Goal: Information Seeking & Learning: Check status

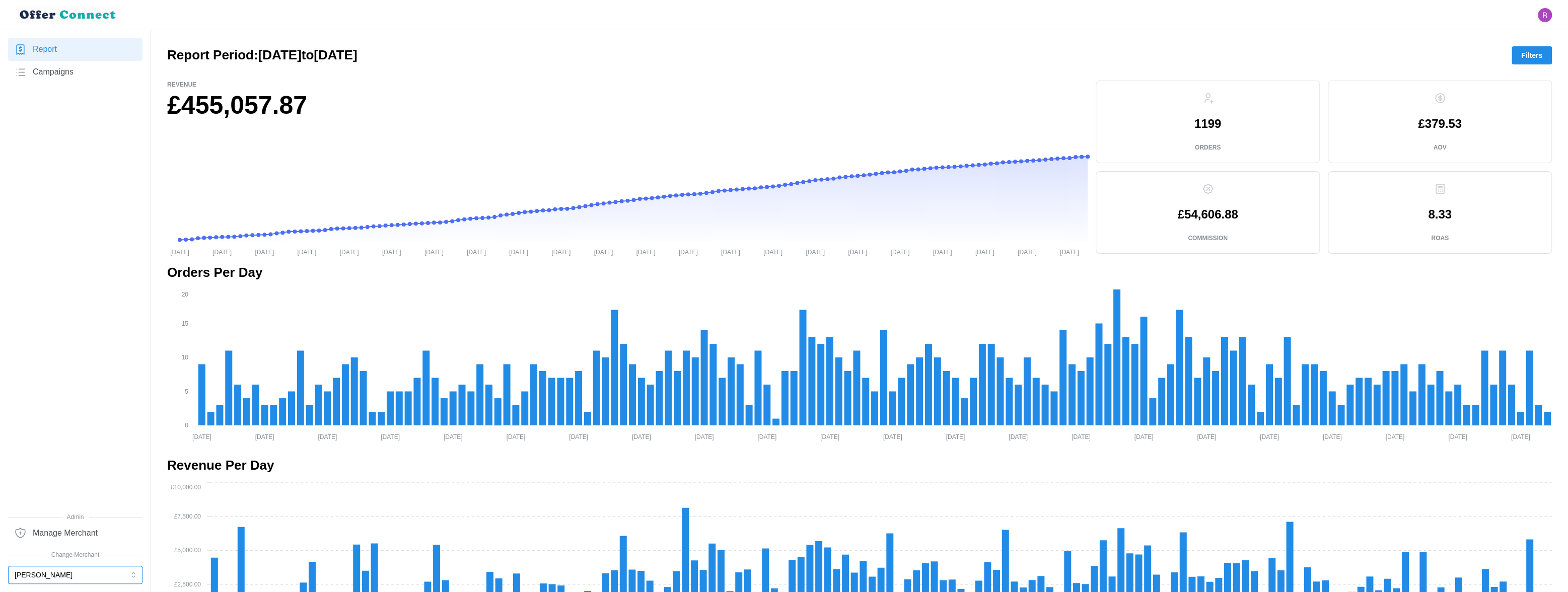
click at [62, 330] on button "[PERSON_NAME]" at bounding box center [75, 574] width 134 height 19
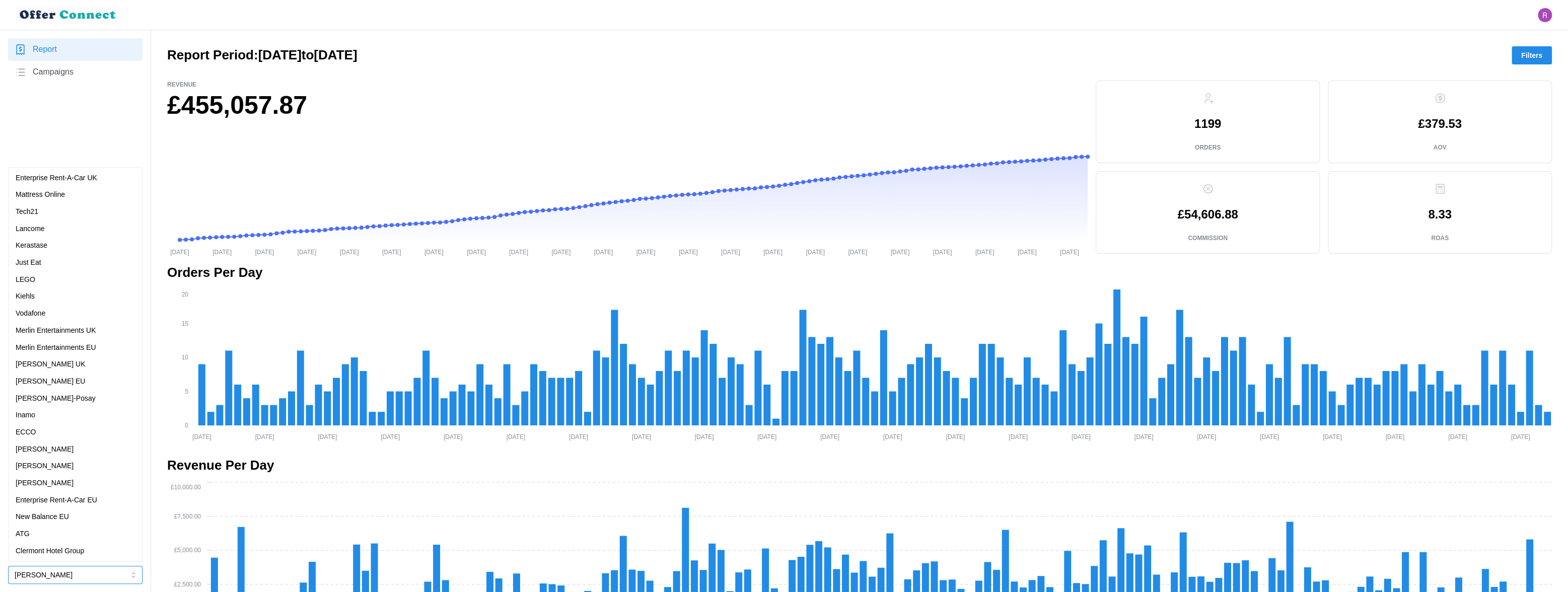
click at [52, 315] on div "Vodafone" at bounding box center [75, 314] width 119 height 11
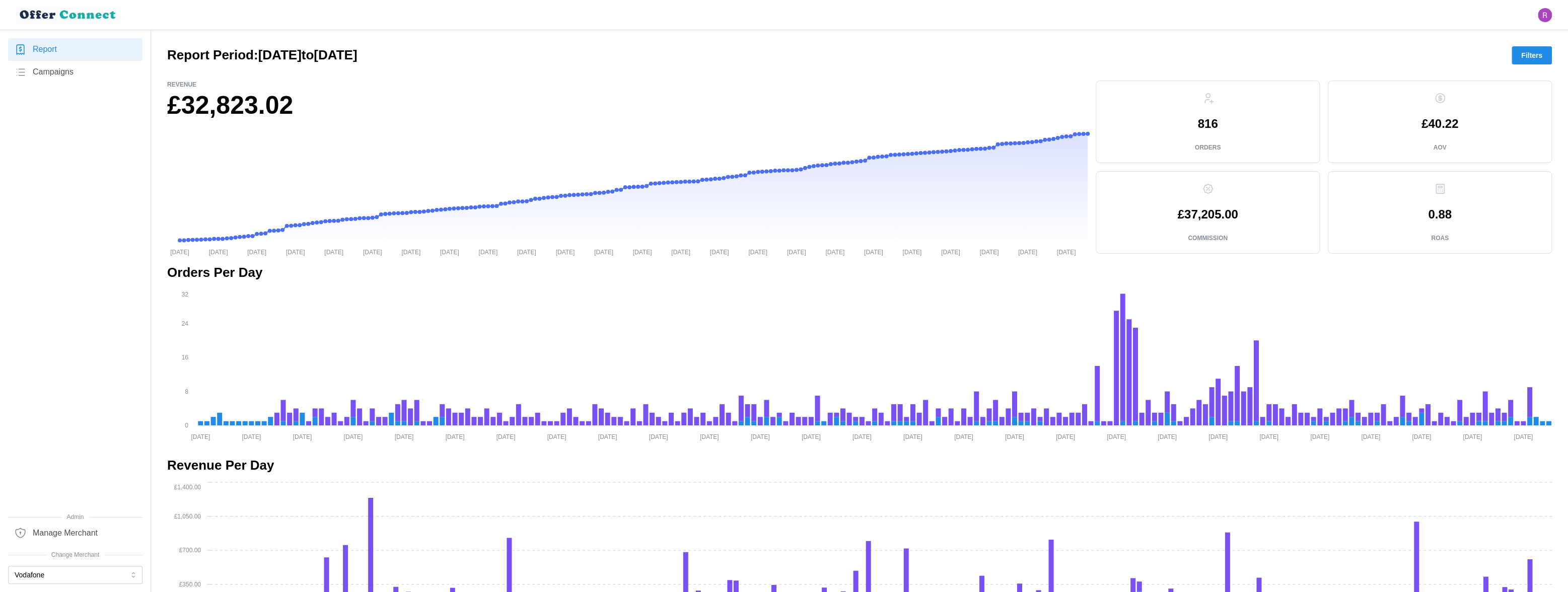
click at [602, 48] on span "Filters" at bounding box center [1532, 55] width 21 height 17
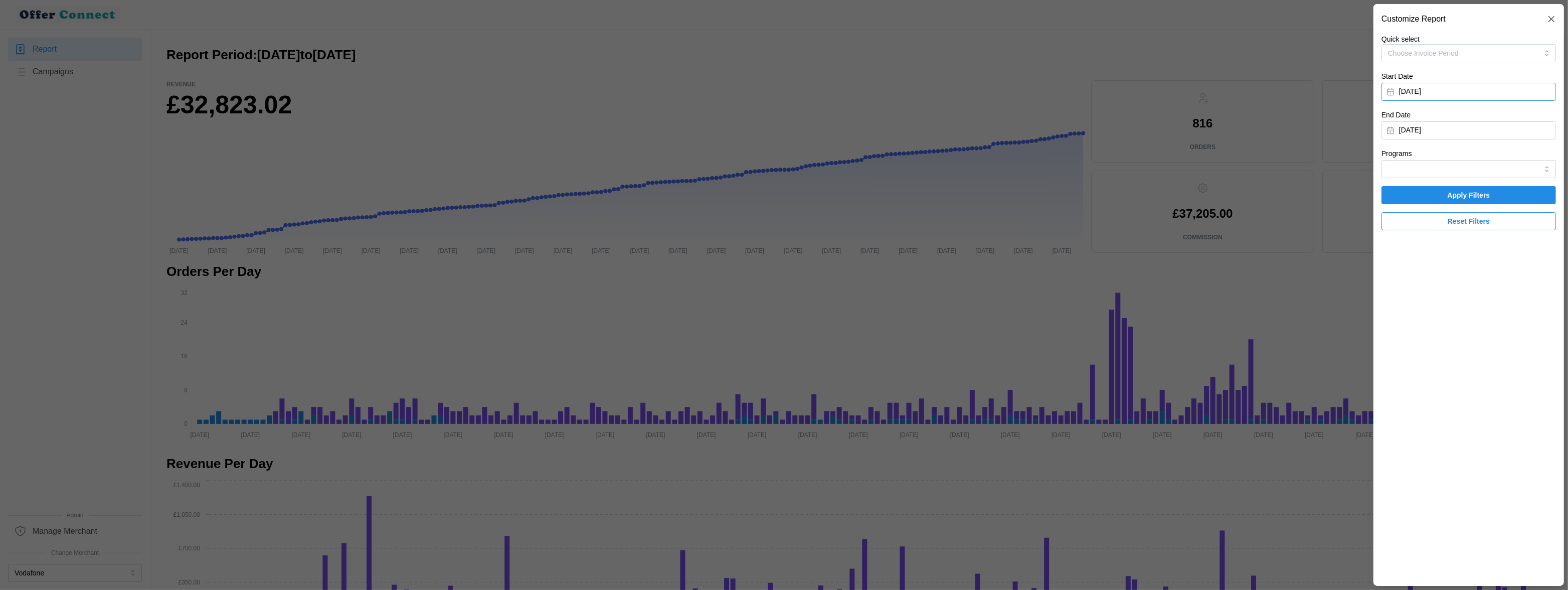
click at [600, 92] on button "[DATE]" at bounding box center [1469, 92] width 174 height 18
click at [600, 121] on icon "button" at bounding box center [1511, 120] width 8 height 8
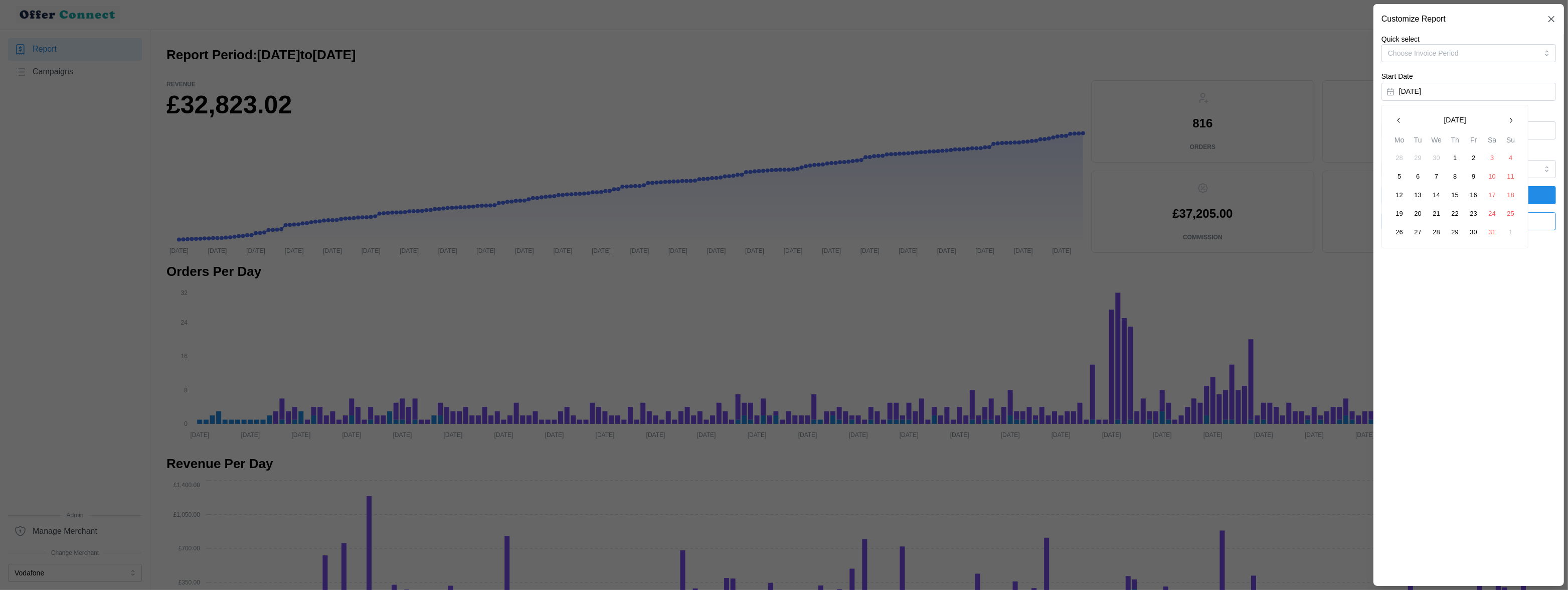
click at [600, 121] on icon "button" at bounding box center [1511, 120] width 8 height 8
click at [600, 154] on button "1" at bounding box center [1474, 158] width 18 height 18
click at [600, 196] on span "Apply Filters" at bounding box center [1469, 195] width 42 height 17
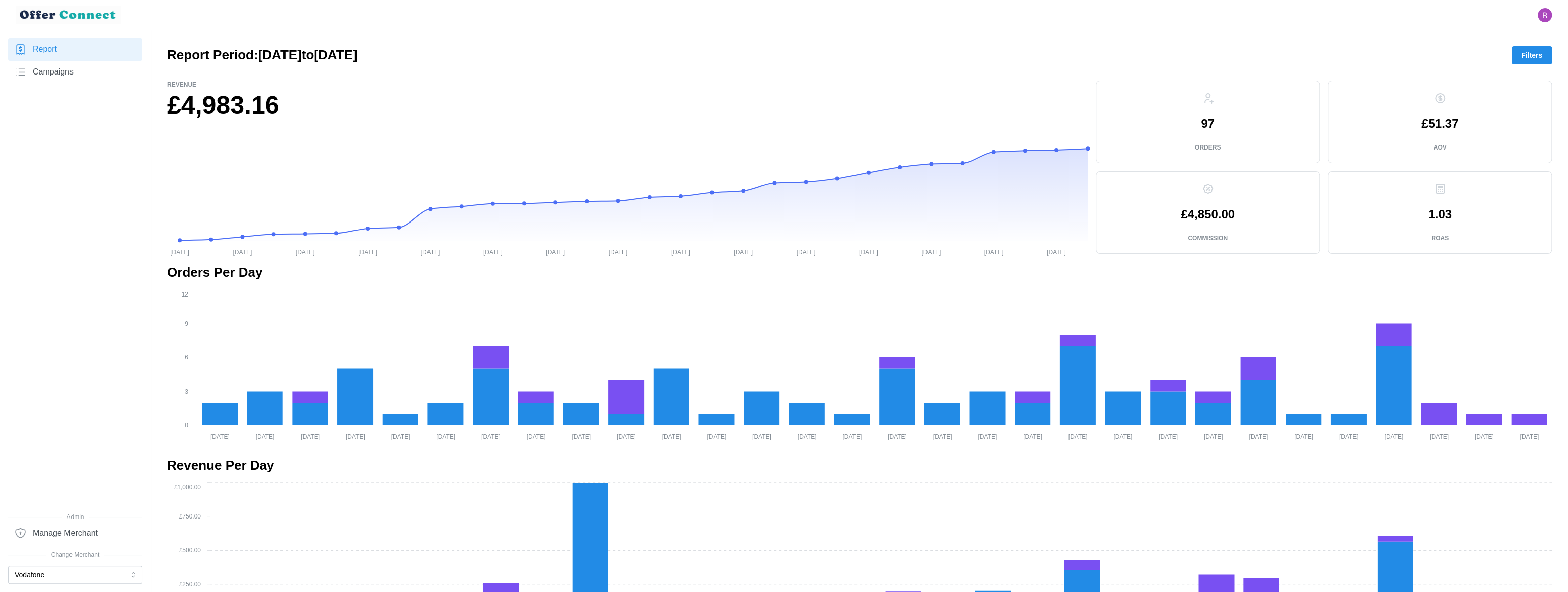
click at [602, 52] on span "Filters" at bounding box center [1532, 55] width 21 height 17
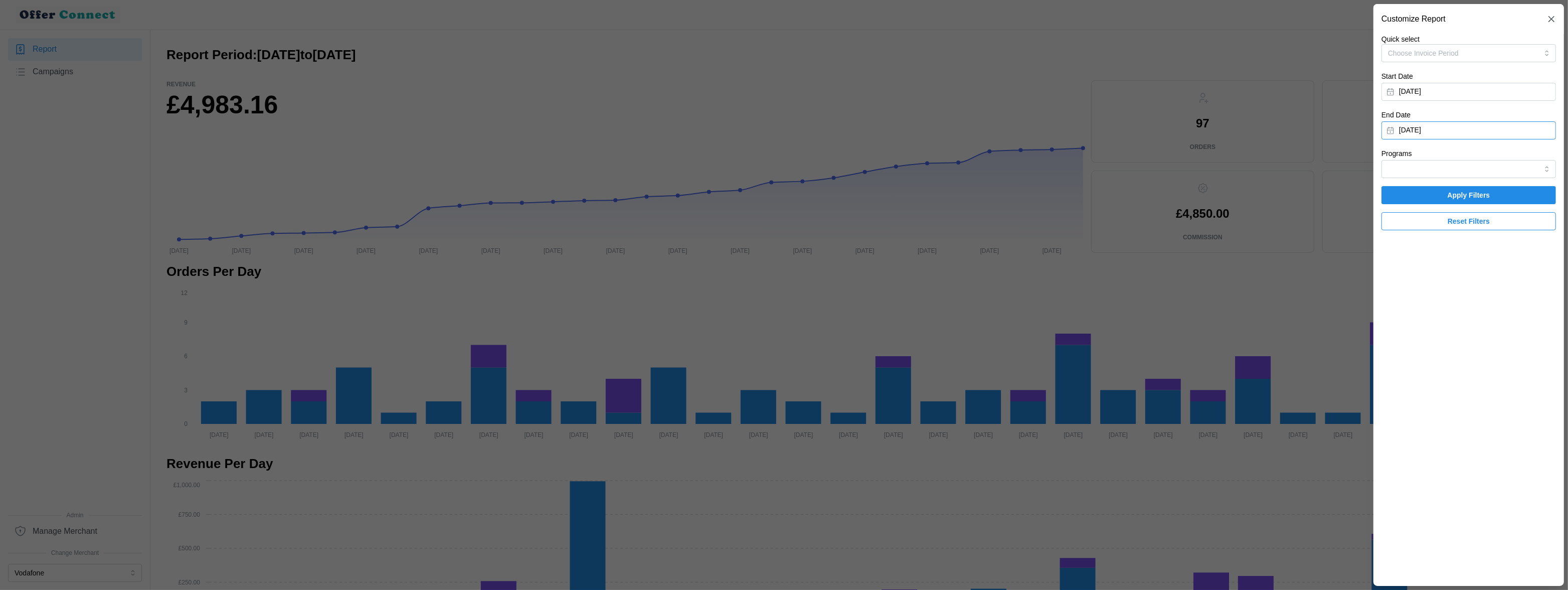
click at [600, 129] on button "[DATE]" at bounding box center [1469, 130] width 174 height 18
click at [600, 159] on button "button" at bounding box center [1399, 159] width 18 height 18
click at [600, 268] on button "31" at bounding box center [1511, 270] width 18 height 18
click at [600, 192] on span "Apply Filters" at bounding box center [1469, 195] width 42 height 17
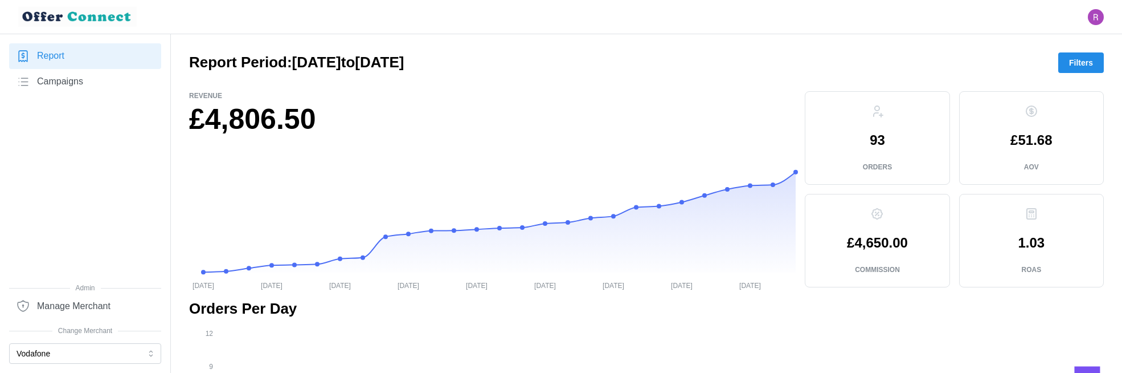
click at [88, 87] on link "Campaigns" at bounding box center [85, 82] width 152 height 26
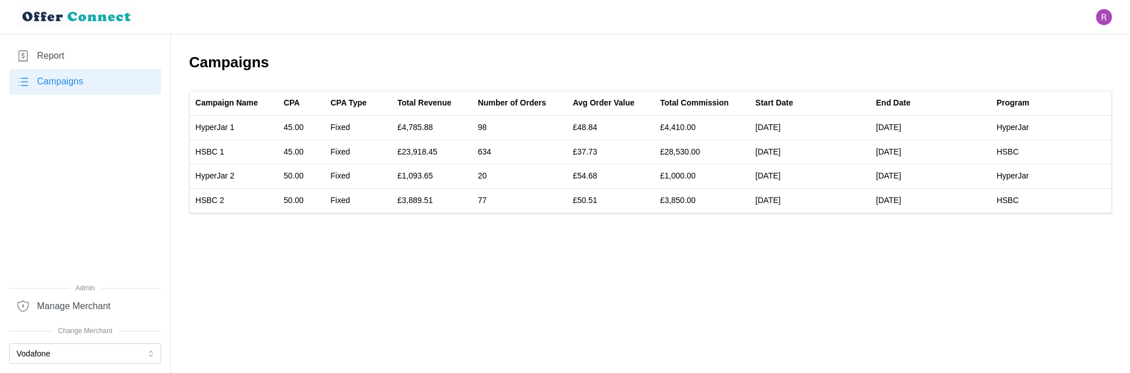
click at [94, 55] on link "Report" at bounding box center [85, 56] width 152 height 26
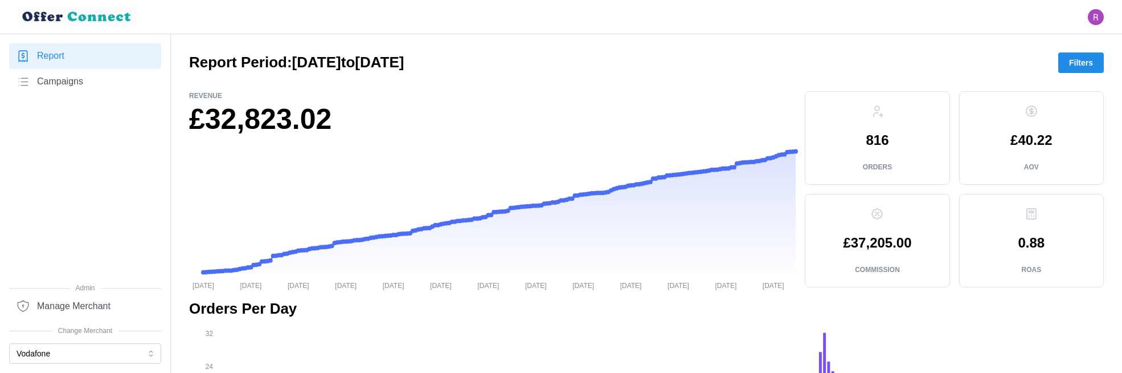
click at [681, 64] on span "Filters" at bounding box center [1081, 62] width 24 height 19
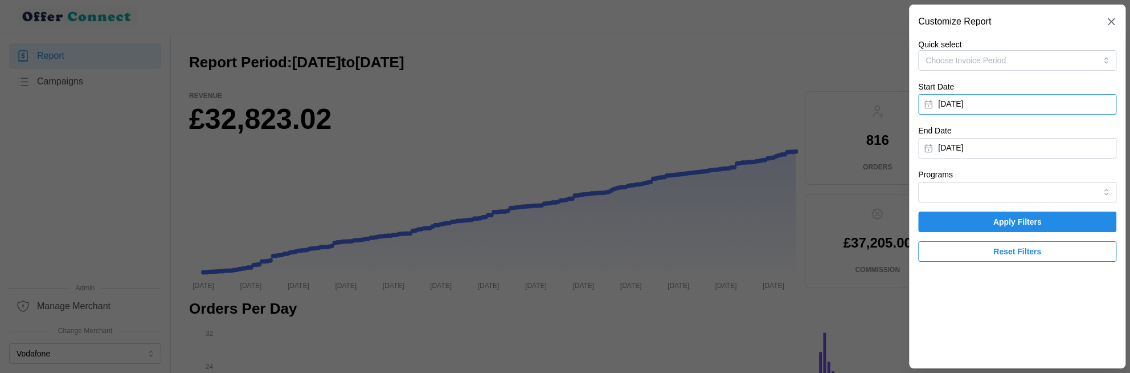
click at [681, 103] on button "[DATE]" at bounding box center [1017, 104] width 198 height 21
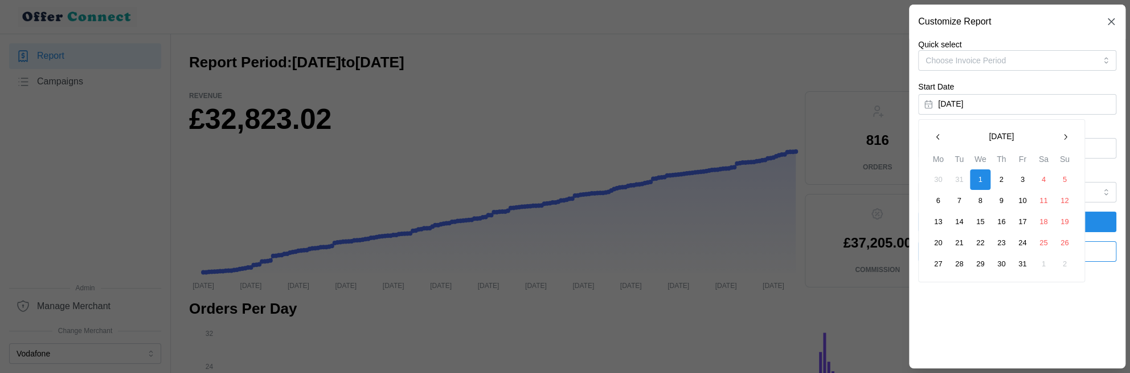
click at [681, 137] on icon "button" at bounding box center [1065, 136] width 9 height 9
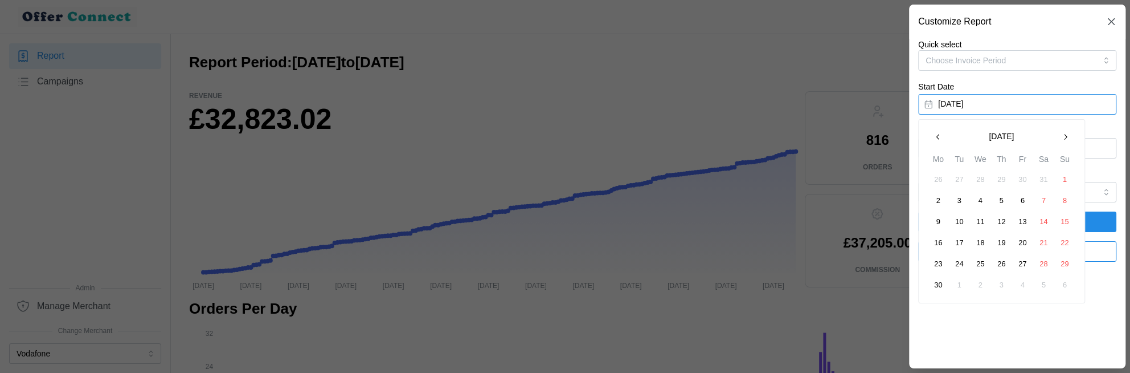
click at [681, 58] on button "Choose Invoice Period" at bounding box center [1017, 60] width 198 height 21
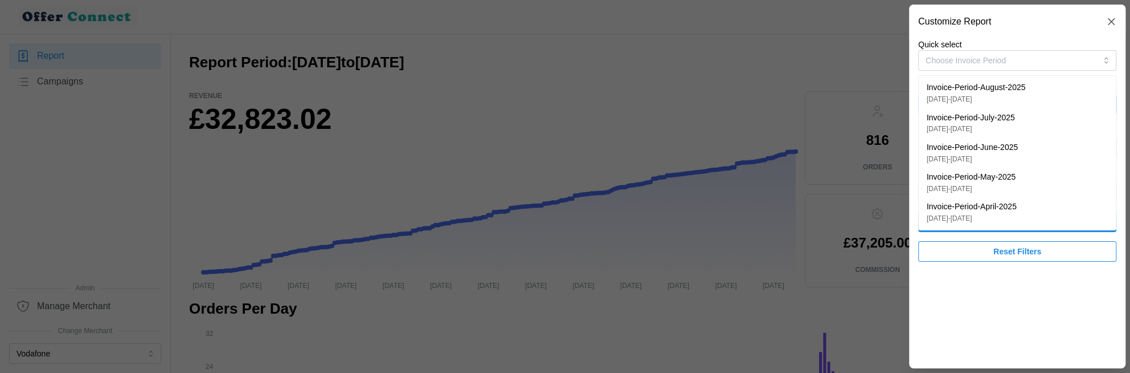
click at [681, 92] on div "Invoice-Period-August-2025 [DATE] - [DATE]" at bounding box center [1017, 92] width 181 height 23
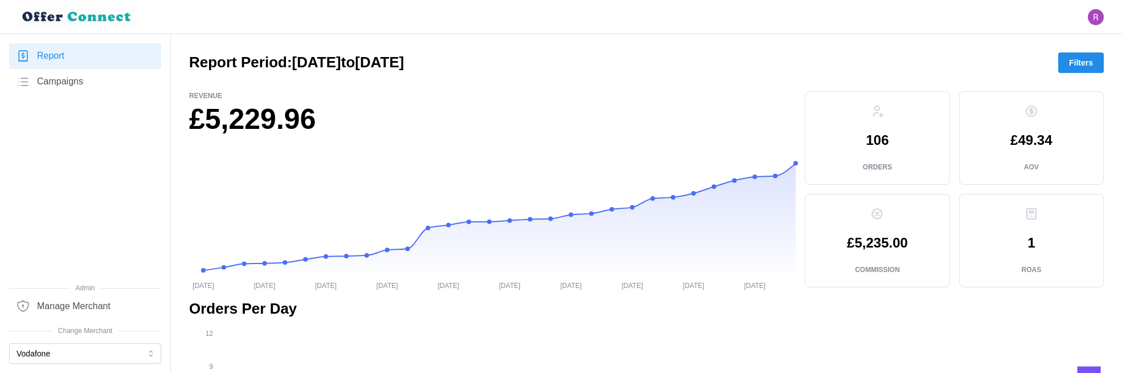
click at [681, 68] on button "Filters" at bounding box center [1081, 62] width 46 height 21
click at [85, 59] on link "Report" at bounding box center [85, 56] width 152 height 26
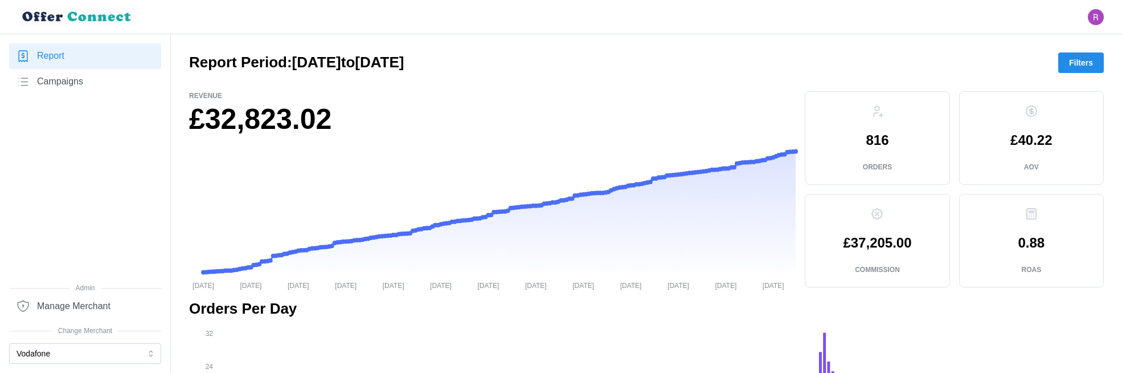
click at [681, 63] on span "Filters" at bounding box center [1081, 62] width 24 height 19
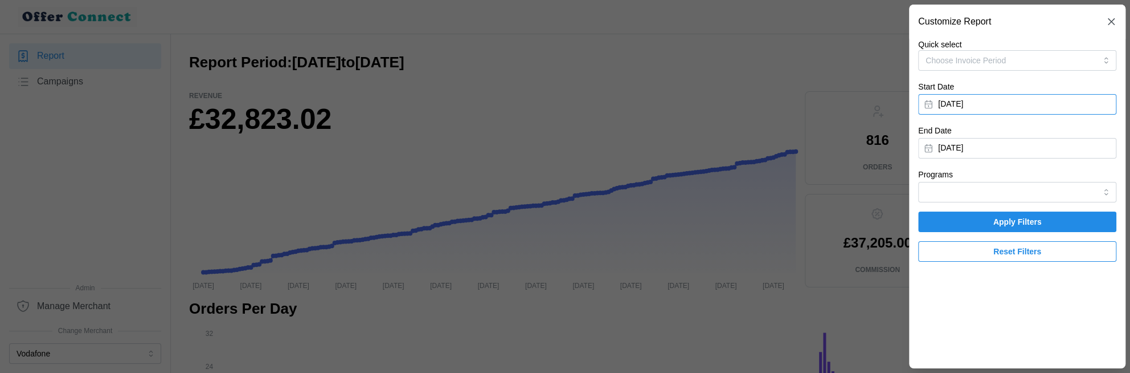
click at [681, 104] on button "[DATE]" at bounding box center [1017, 104] width 198 height 21
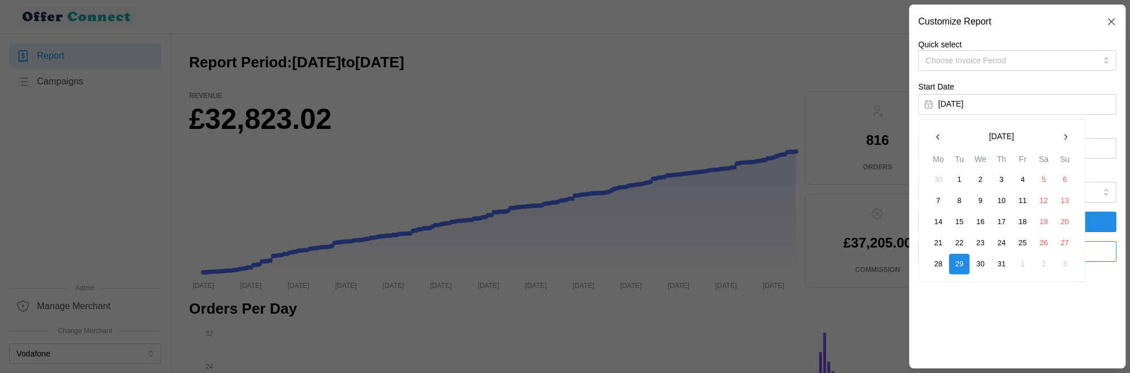
click at [681, 134] on icon "button" at bounding box center [1065, 136] width 9 height 9
click at [681, 178] on button "1" at bounding box center [1022, 179] width 21 height 21
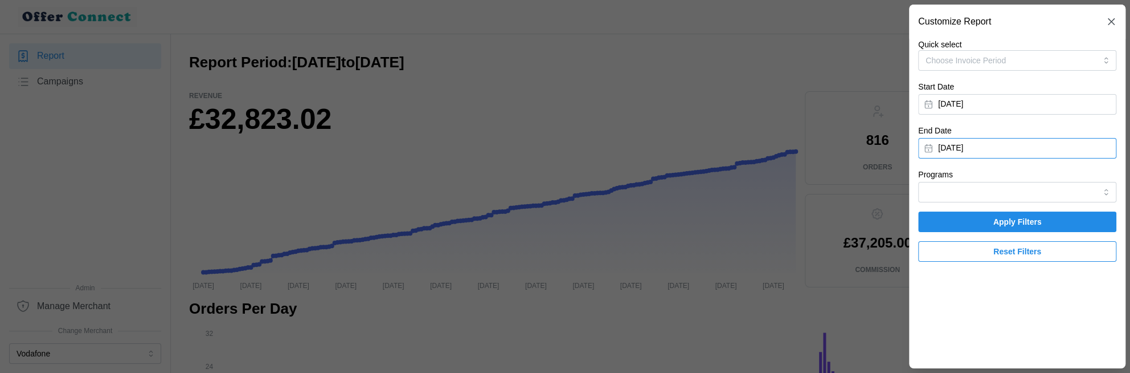
click at [681, 149] on button "[DATE]" at bounding box center [1017, 148] width 198 height 21
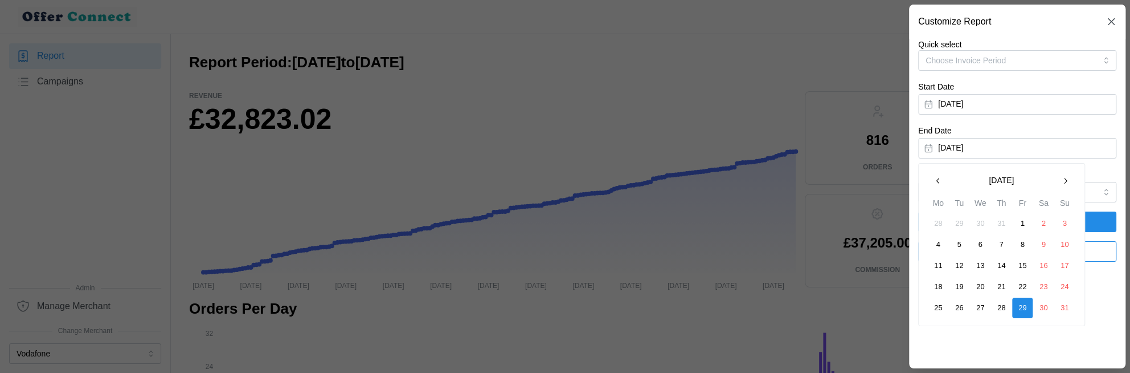
click at [681, 306] on button "31" at bounding box center [1064, 307] width 21 height 21
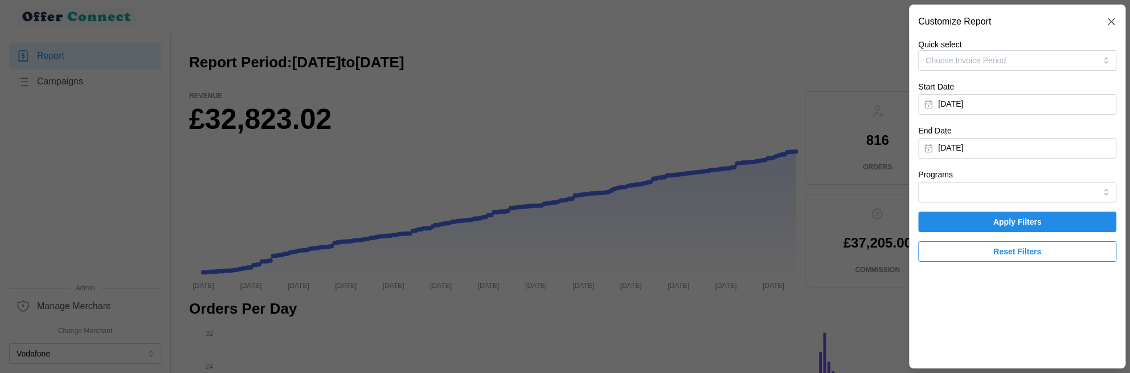
click at [681, 222] on span "Apply Filters" at bounding box center [1017, 221] width 48 height 19
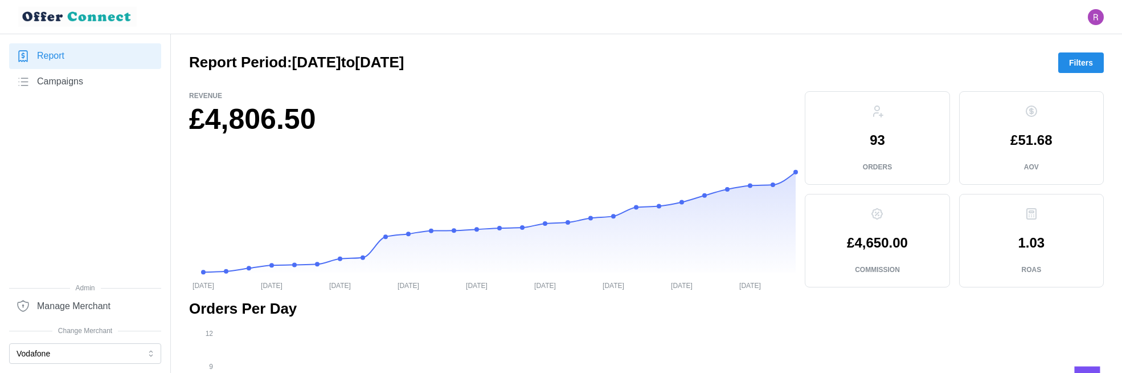
click at [681, 138] on p "93" at bounding box center [877, 140] width 15 height 14
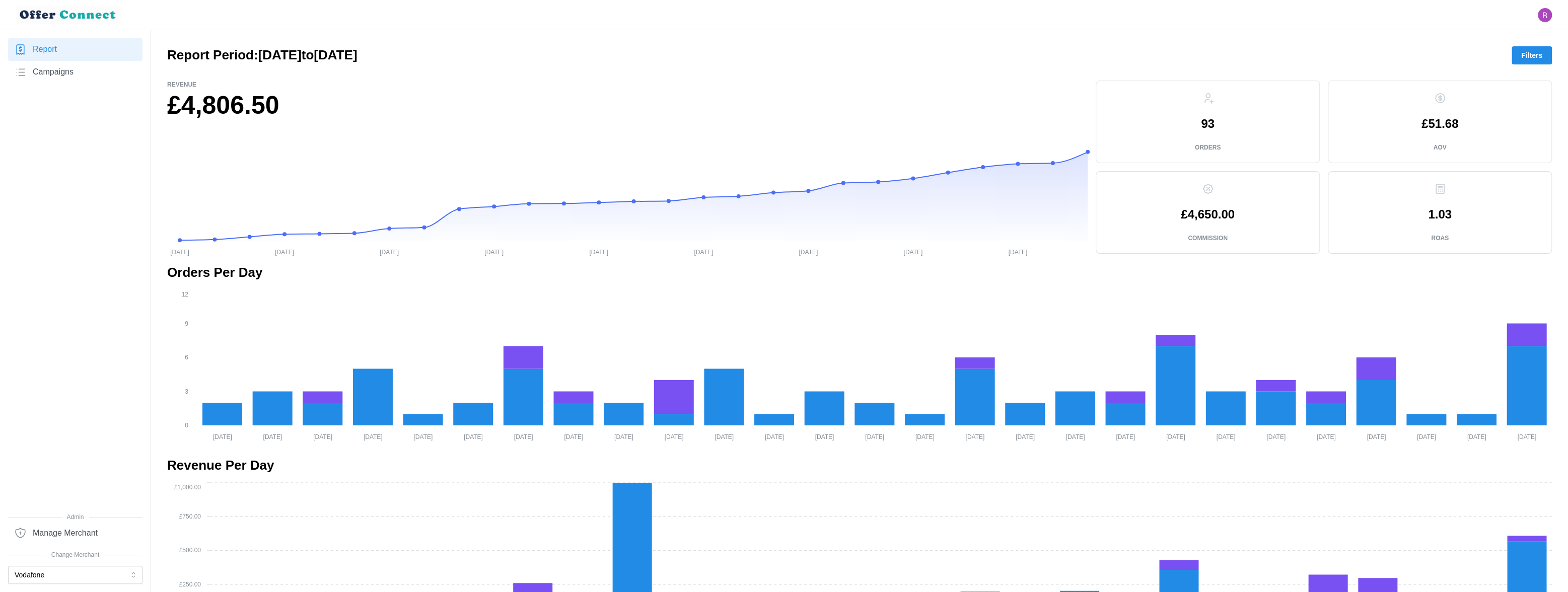
click at [602, 57] on div "Report Period: [DATE] to [DATE] Filters" at bounding box center [859, 55] width 1384 height 19
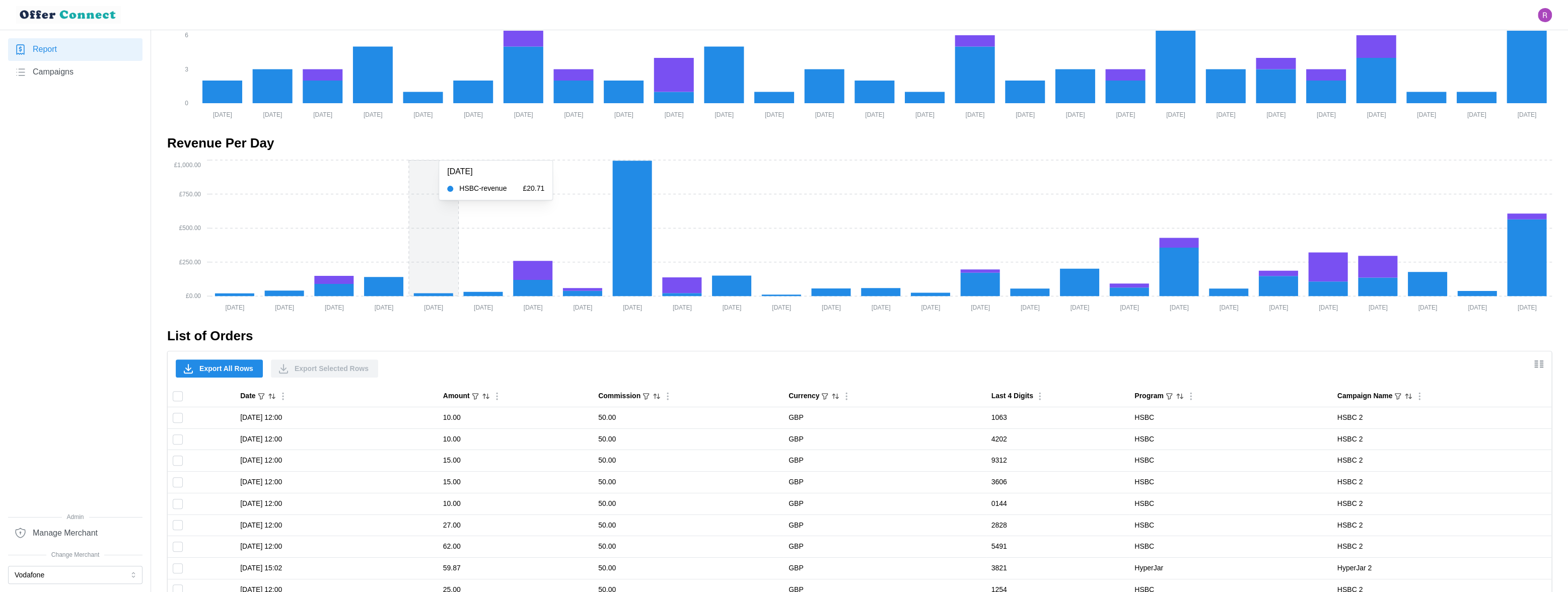
scroll to position [534, 0]
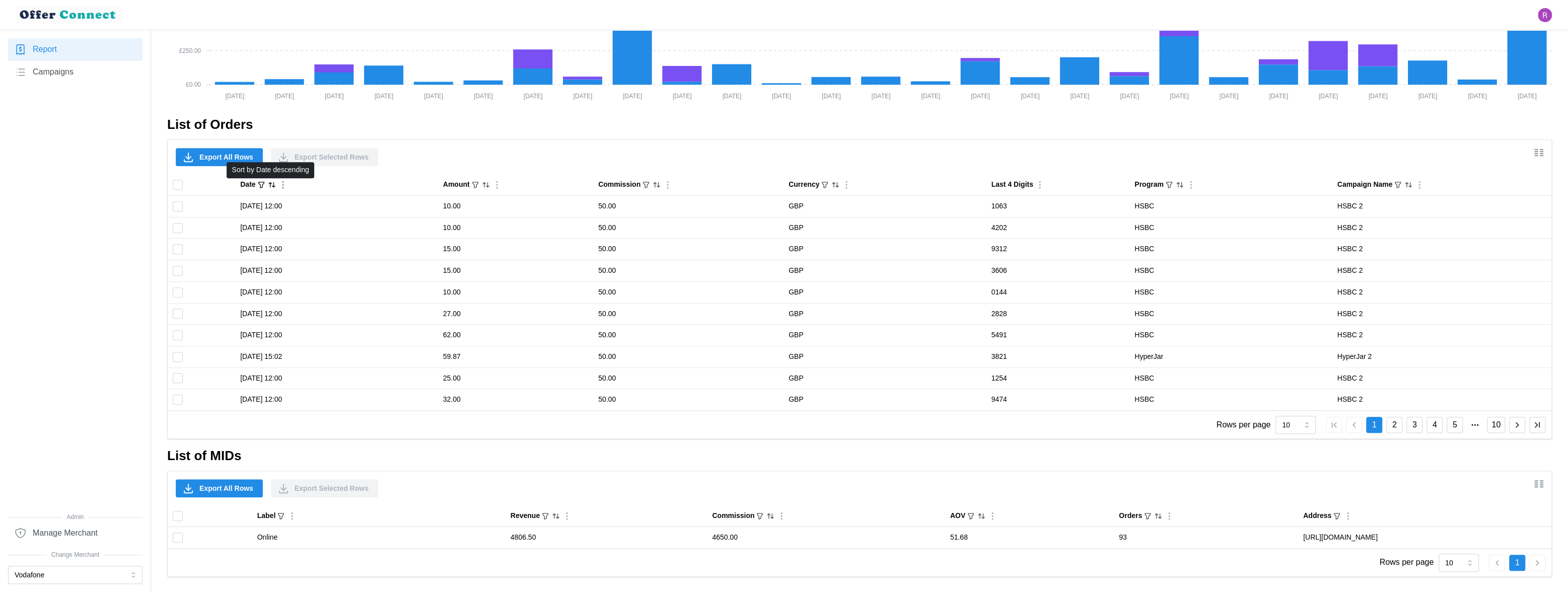
click at [273, 185] on icon "Sort by Date descending" at bounding box center [271, 184] width 8 height 8
click at [273, 182] on icon "Sorted by Date descending" at bounding box center [271, 184] width 8 height 8
click at [178, 185] on input "Toggle select all" at bounding box center [177, 184] width 10 height 10
checkbox input "true"
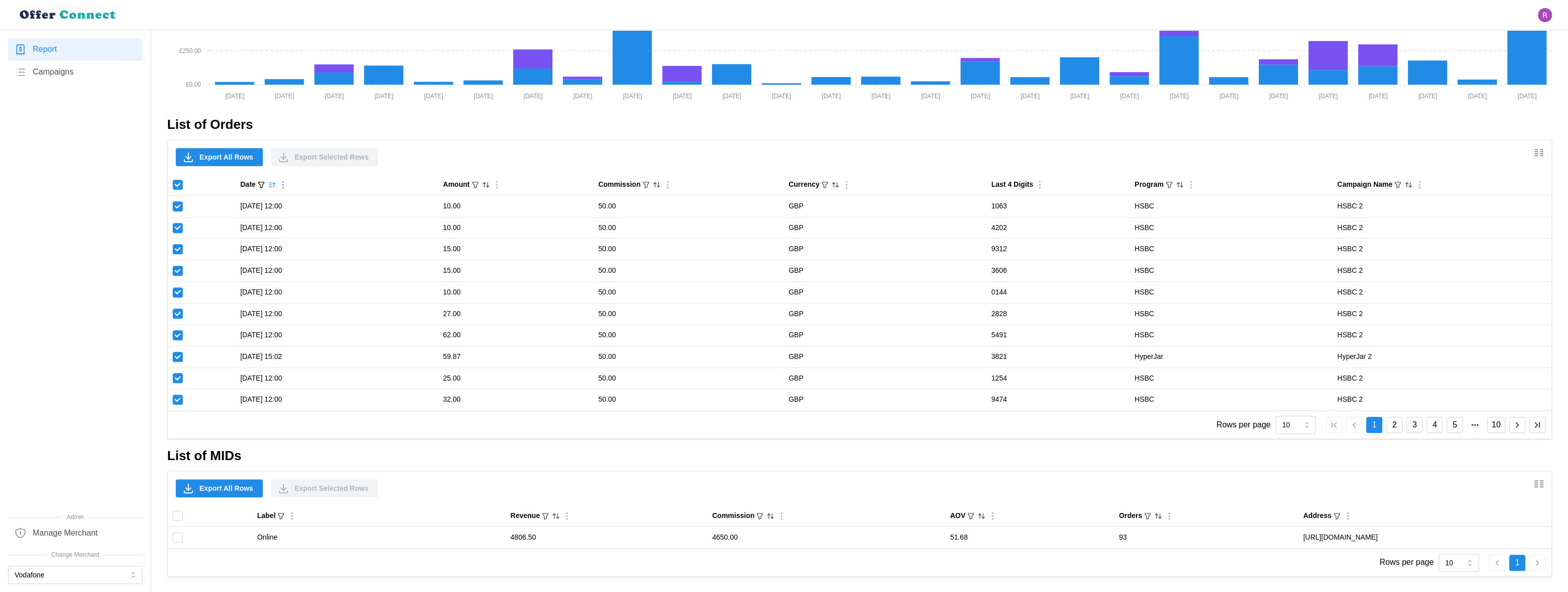
checkbox input "true"
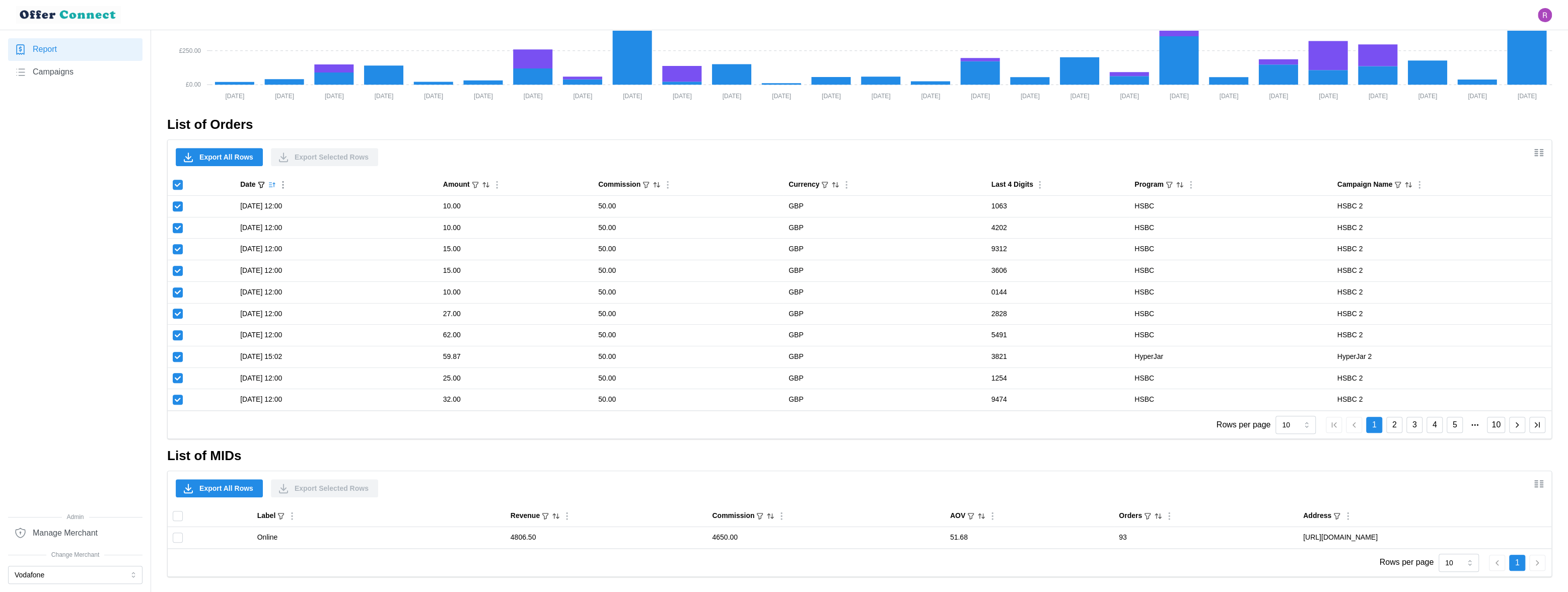
checkbox input "true"
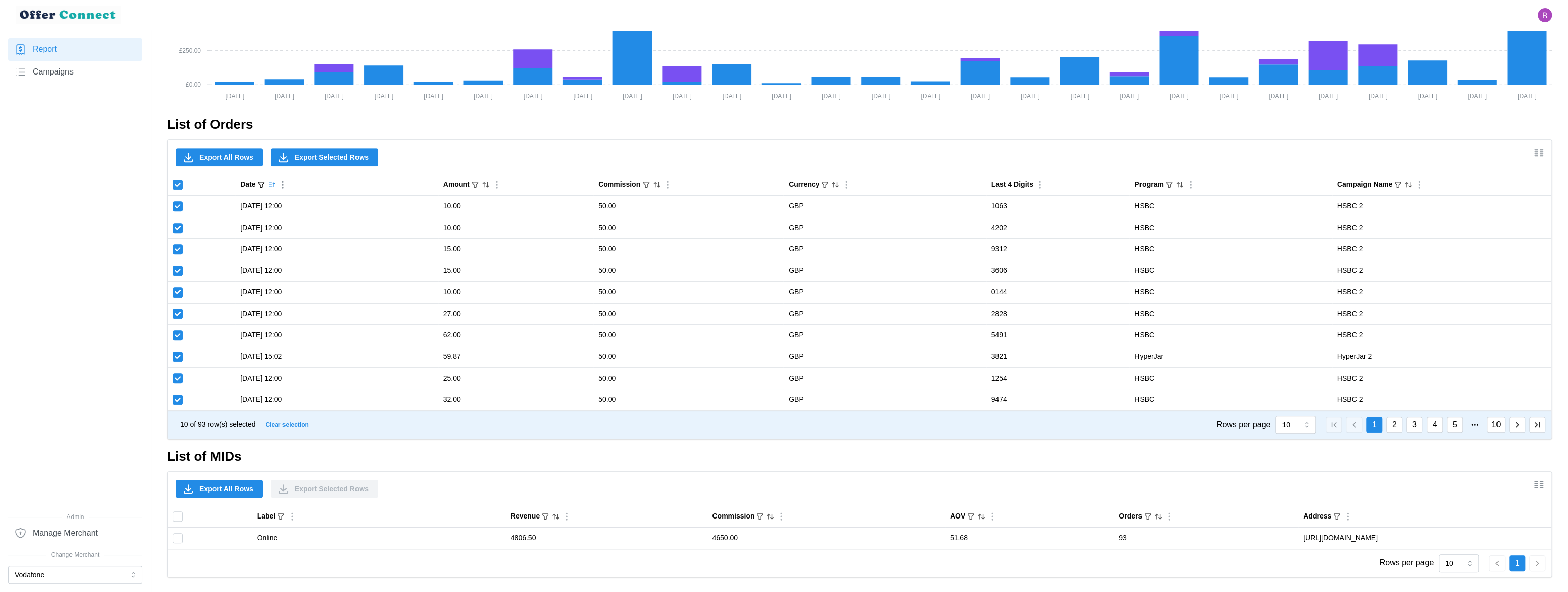
click at [182, 185] on input "Toggle select all" at bounding box center [177, 184] width 10 height 10
checkbox input "false"
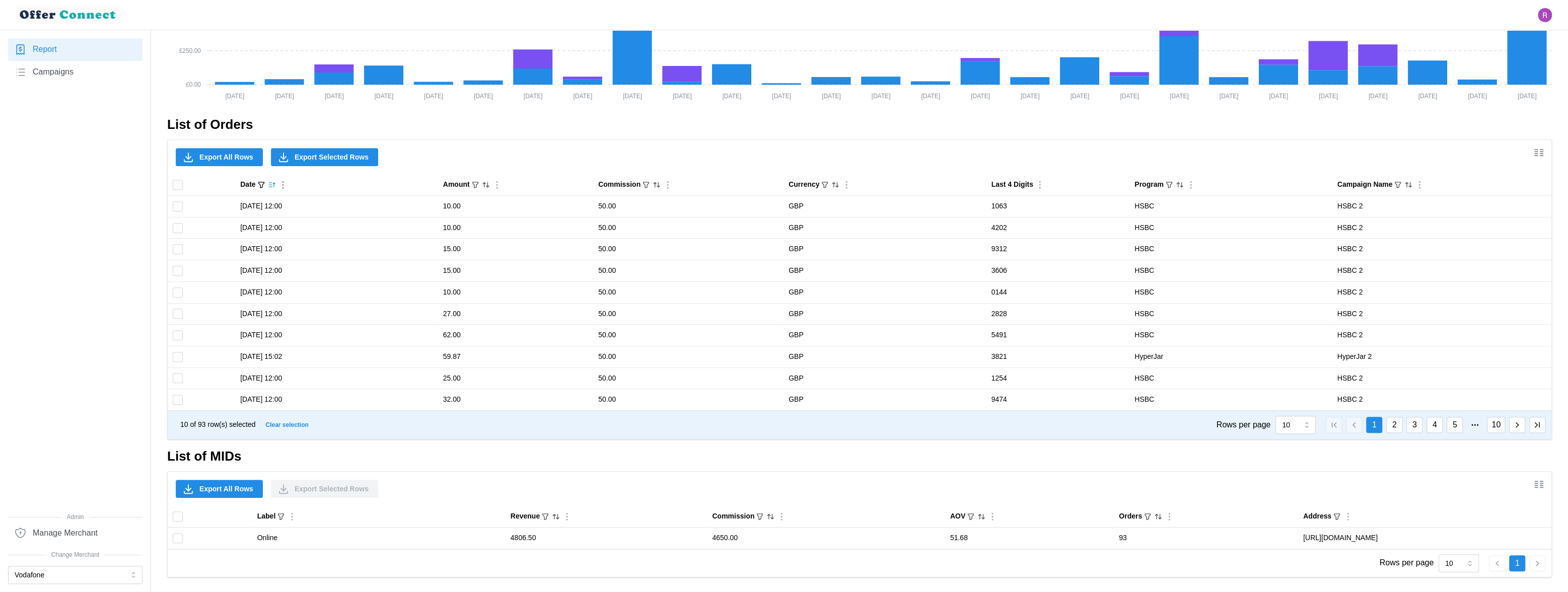
checkbox input "false"
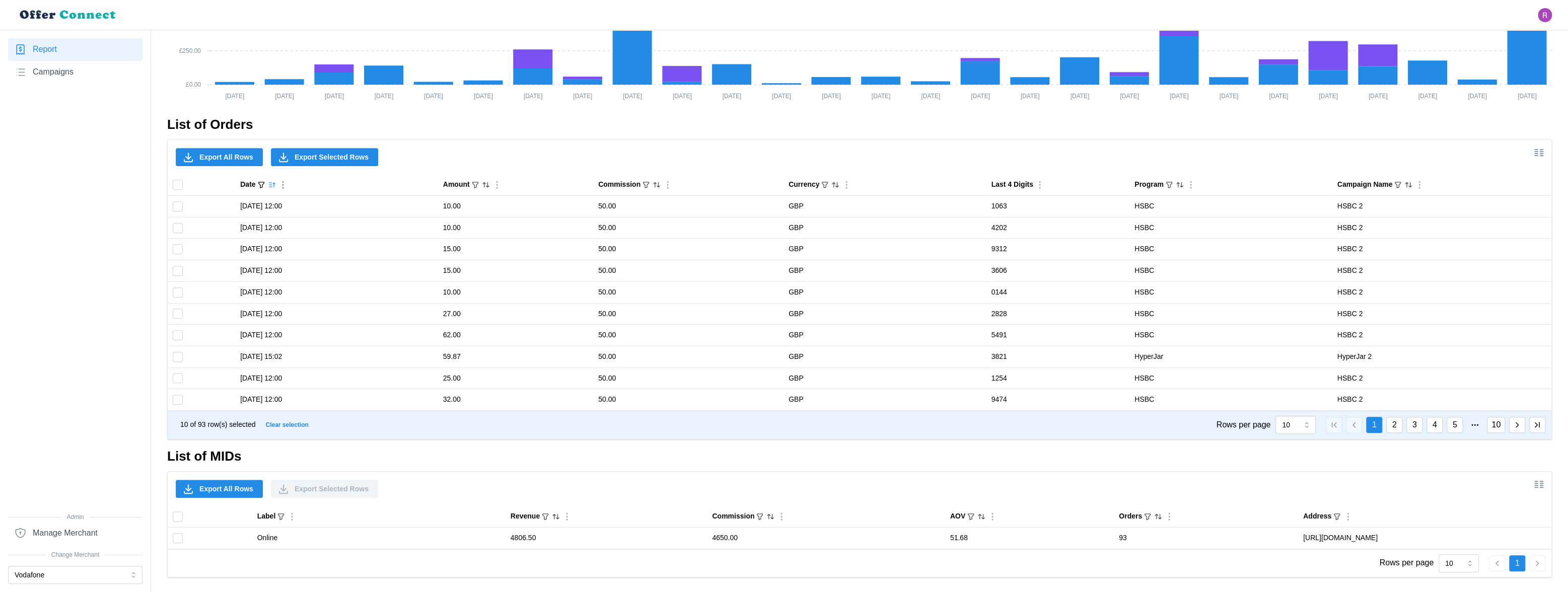
checkbox input "false"
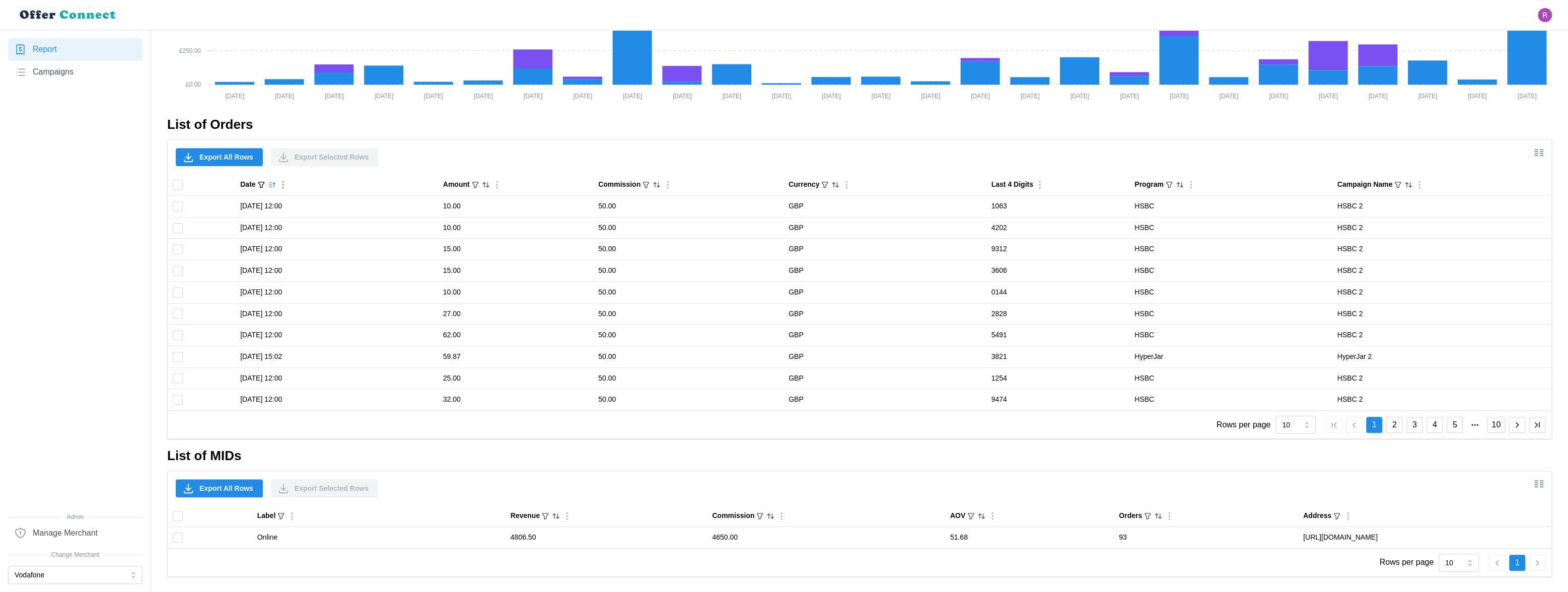
click at [216, 156] on span "Export All Rows" at bounding box center [226, 156] width 54 height 17
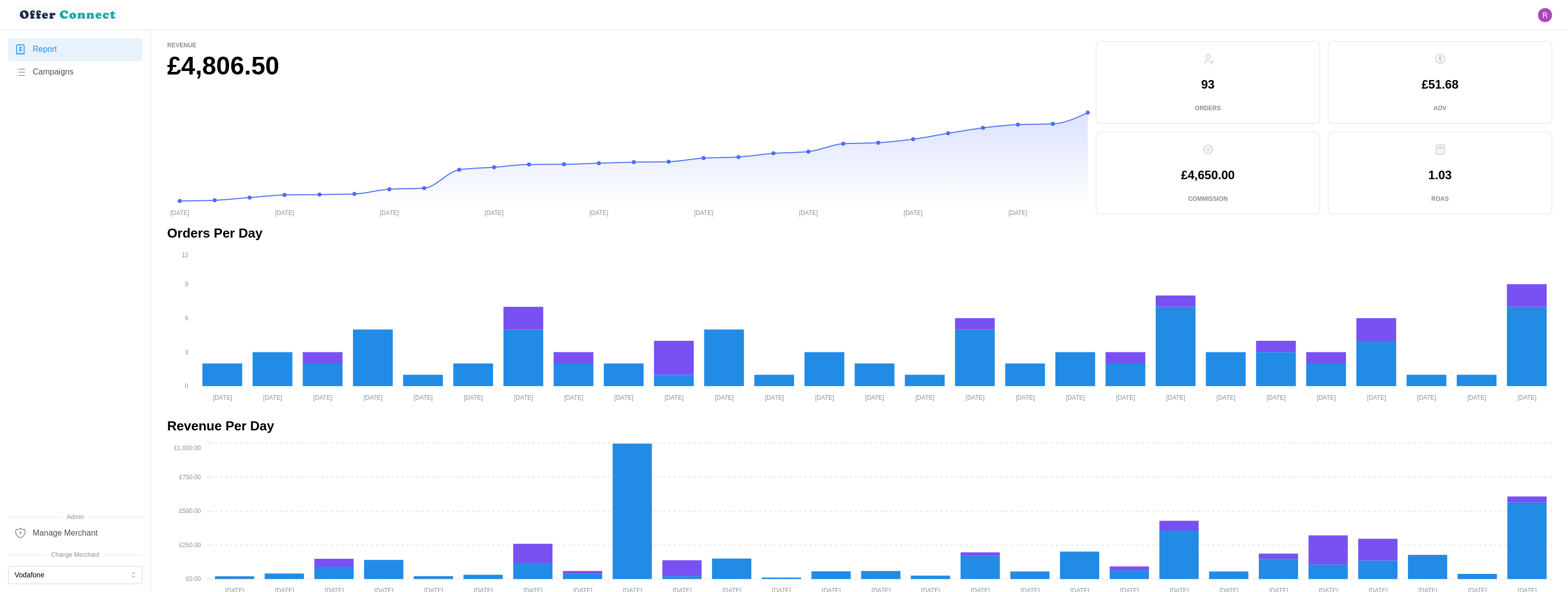
scroll to position [0, 0]
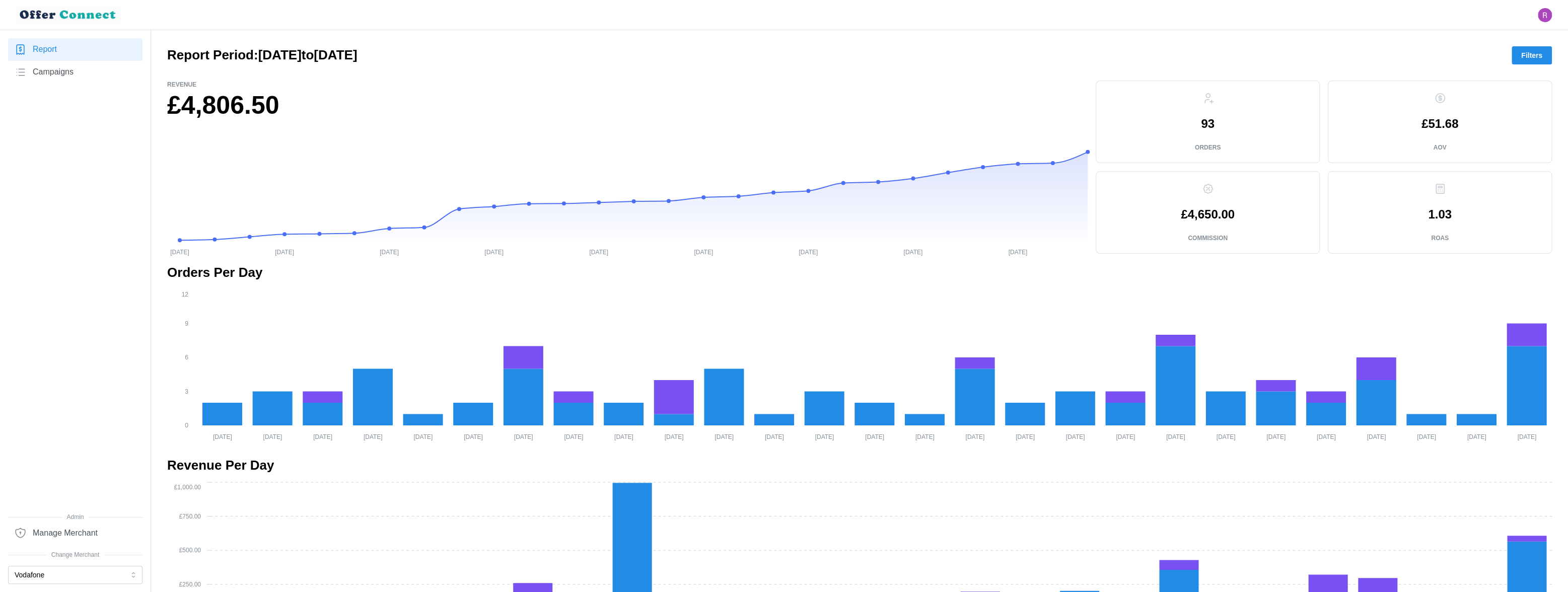
click at [602, 56] on span "Filters" at bounding box center [1532, 55] width 21 height 17
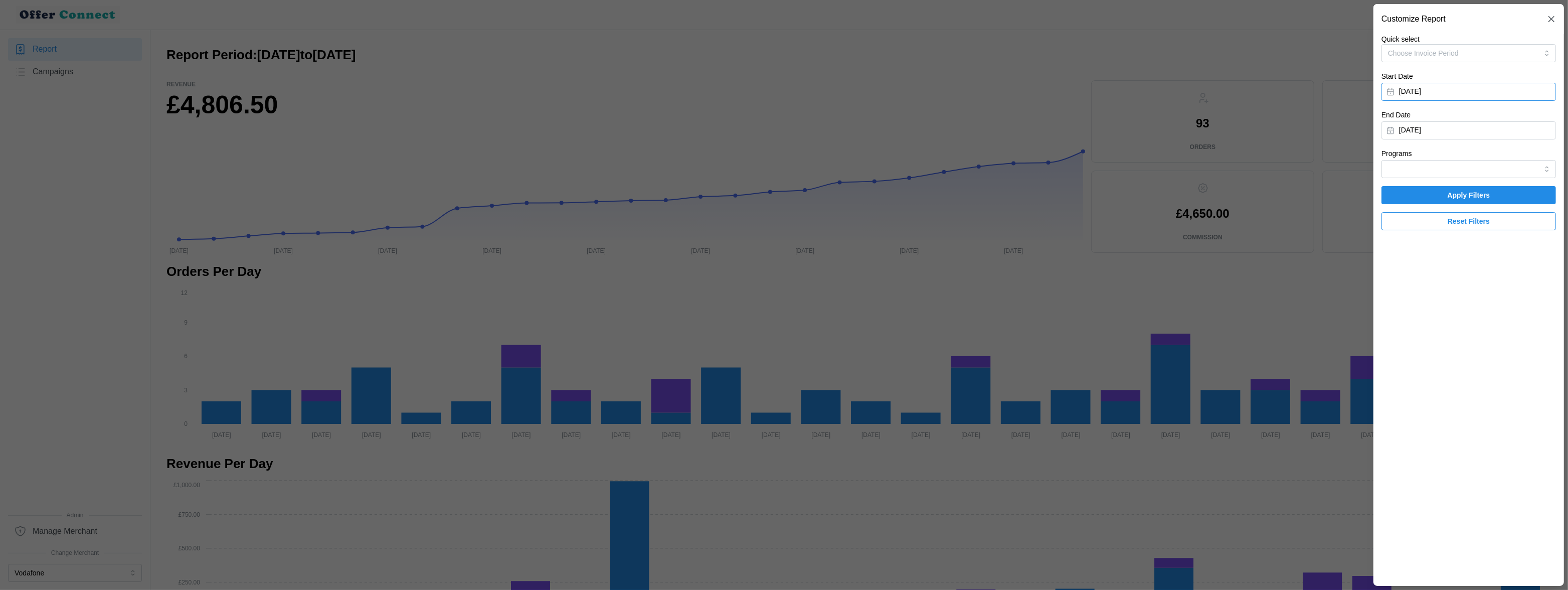
click at [600, 92] on button "[DATE]" at bounding box center [1469, 92] width 174 height 18
click at [600, 118] on icon "button" at bounding box center [1399, 120] width 8 height 8
click at [600, 159] on button "1" at bounding box center [1418, 158] width 18 height 18
click at [600, 132] on button "[DATE]" at bounding box center [1469, 130] width 174 height 18
click at [600, 160] on icon "button" at bounding box center [1399, 159] width 8 height 8
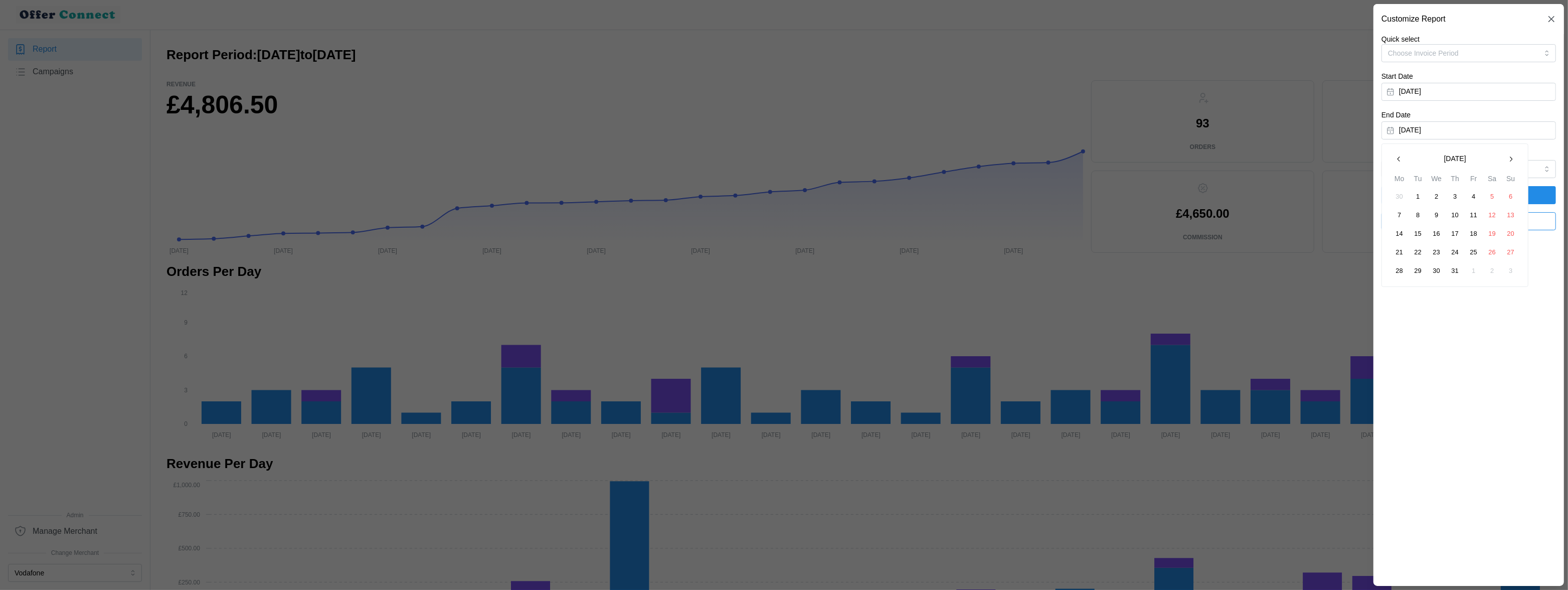
click at [600, 277] on button "31" at bounding box center [1455, 270] width 18 height 18
click at [600, 194] on span "Apply Filters" at bounding box center [1469, 195] width 42 height 17
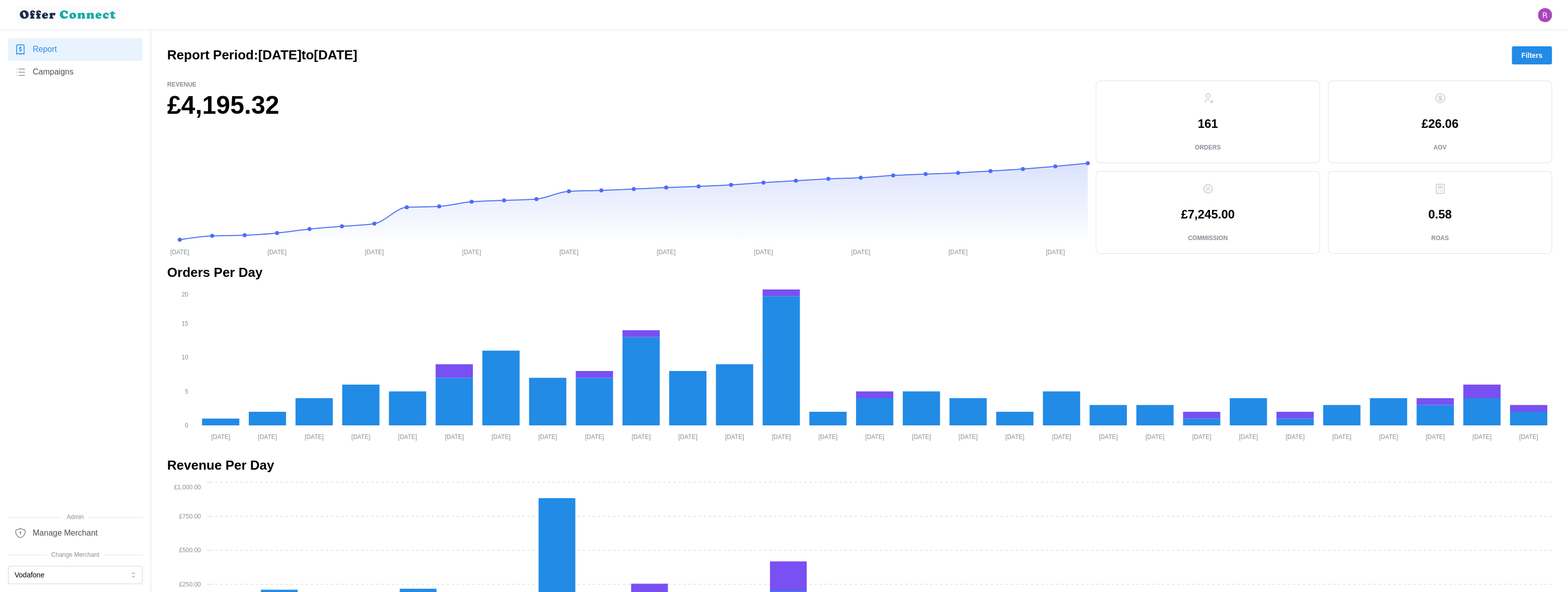
click at [602, 57] on button "Filters" at bounding box center [1532, 55] width 41 height 19
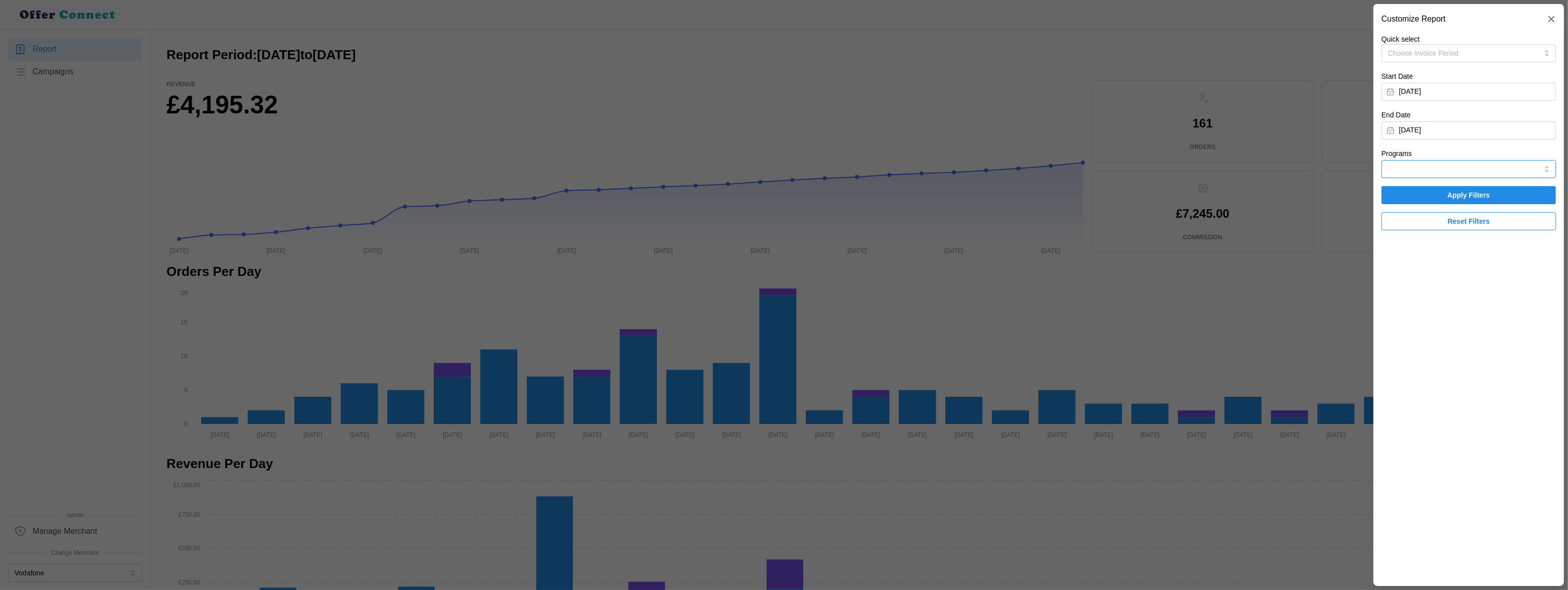
click at [600, 170] on input "Programs" at bounding box center [1469, 169] width 174 height 18
click at [600, 187] on div "HyperJar" at bounding box center [1469, 193] width 170 height 17
type input "HyperJar"
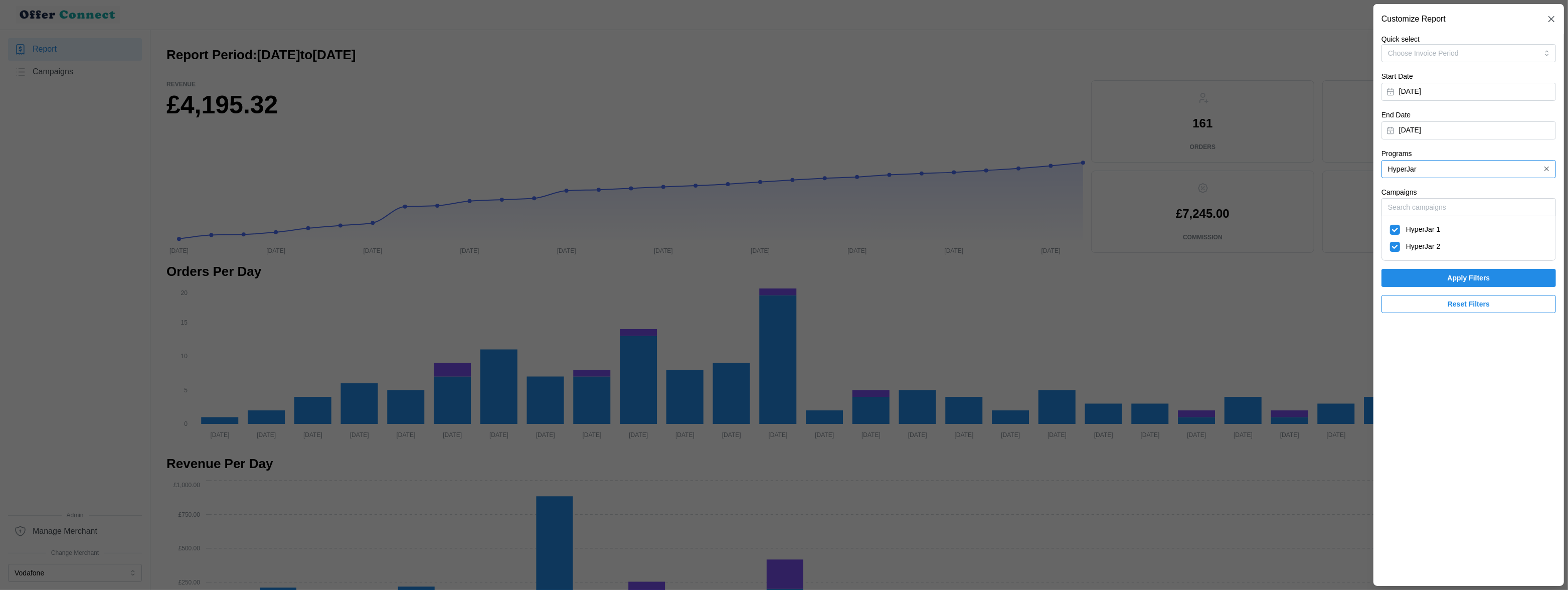
click at [600, 227] on span "HyperJar 1" at bounding box center [1423, 230] width 34 height 11
checkbox input "false"
click at [600, 277] on span "Apply Filters" at bounding box center [1469, 277] width 156 height 17
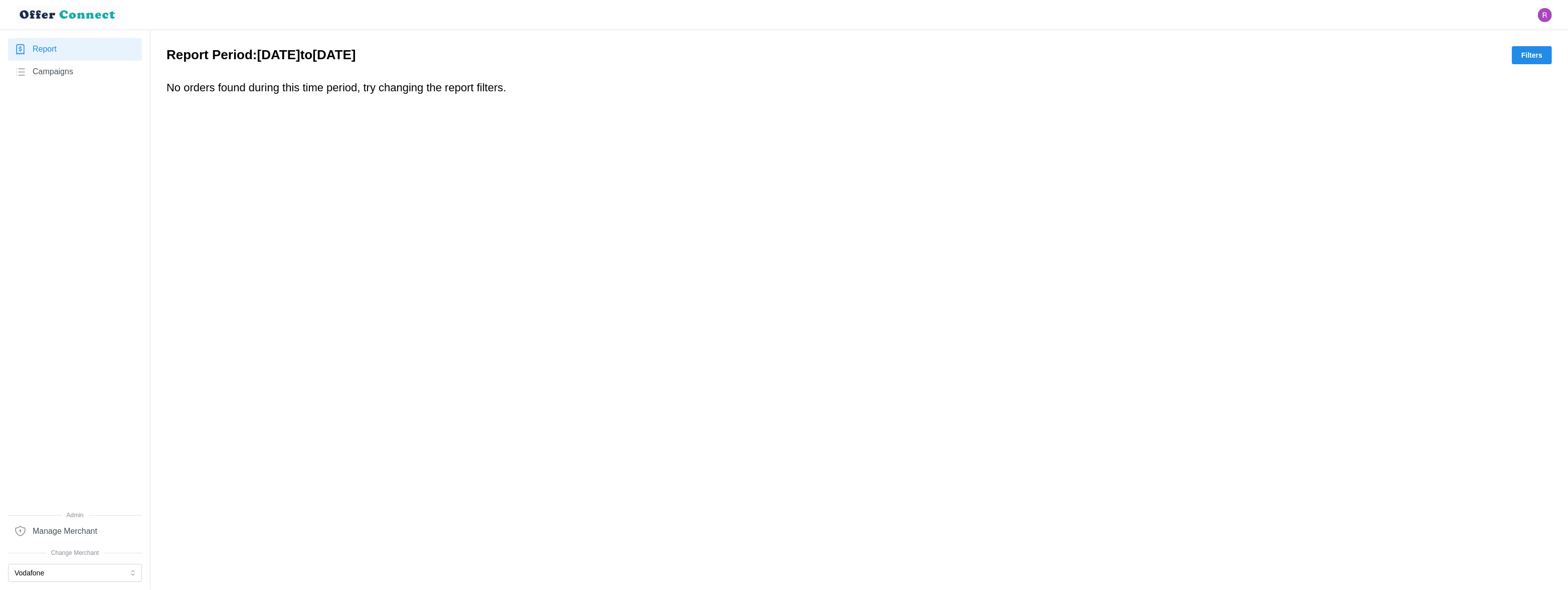
click at [600, 57] on span "Filters" at bounding box center [1532, 55] width 21 height 17
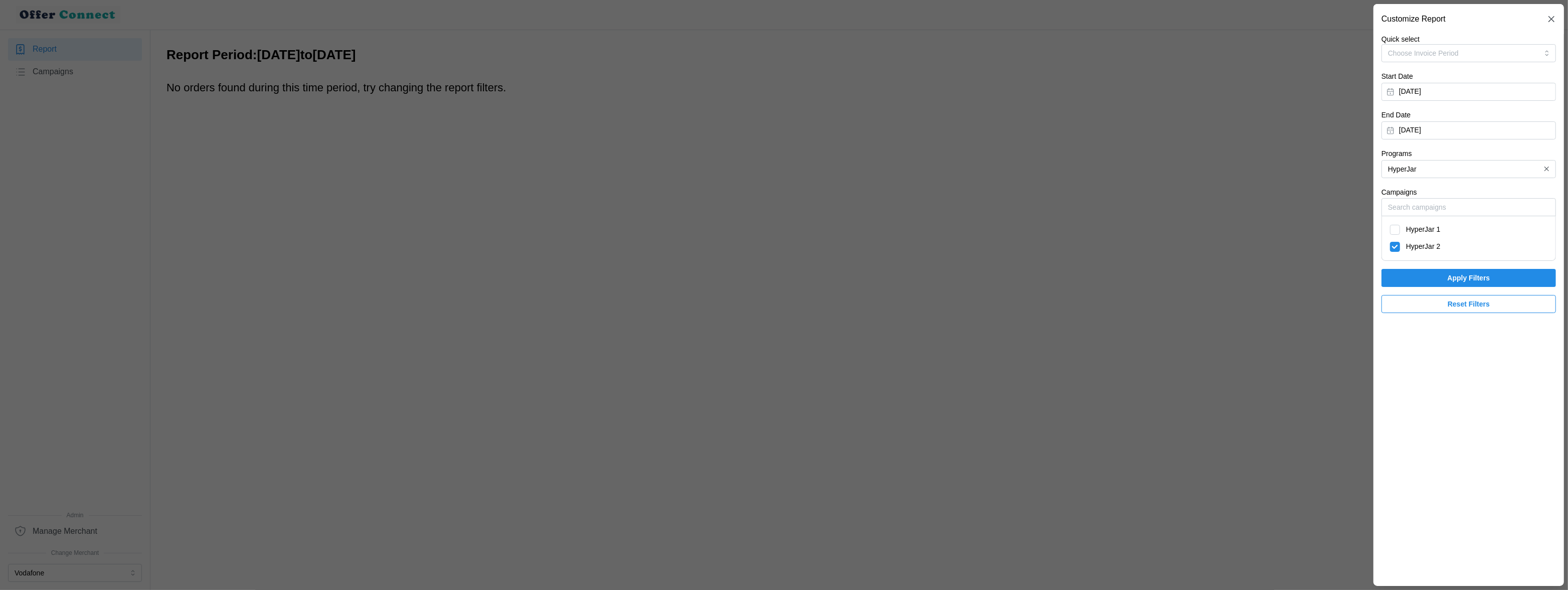
click at [600, 232] on div "HyperJar 1" at bounding box center [1469, 230] width 158 height 11
checkbox input "true"
click at [600, 252] on span "HyperJar 2" at bounding box center [1423, 247] width 34 height 11
checkbox input "false"
click at [600, 282] on span "Apply Filters" at bounding box center [1469, 277] width 156 height 17
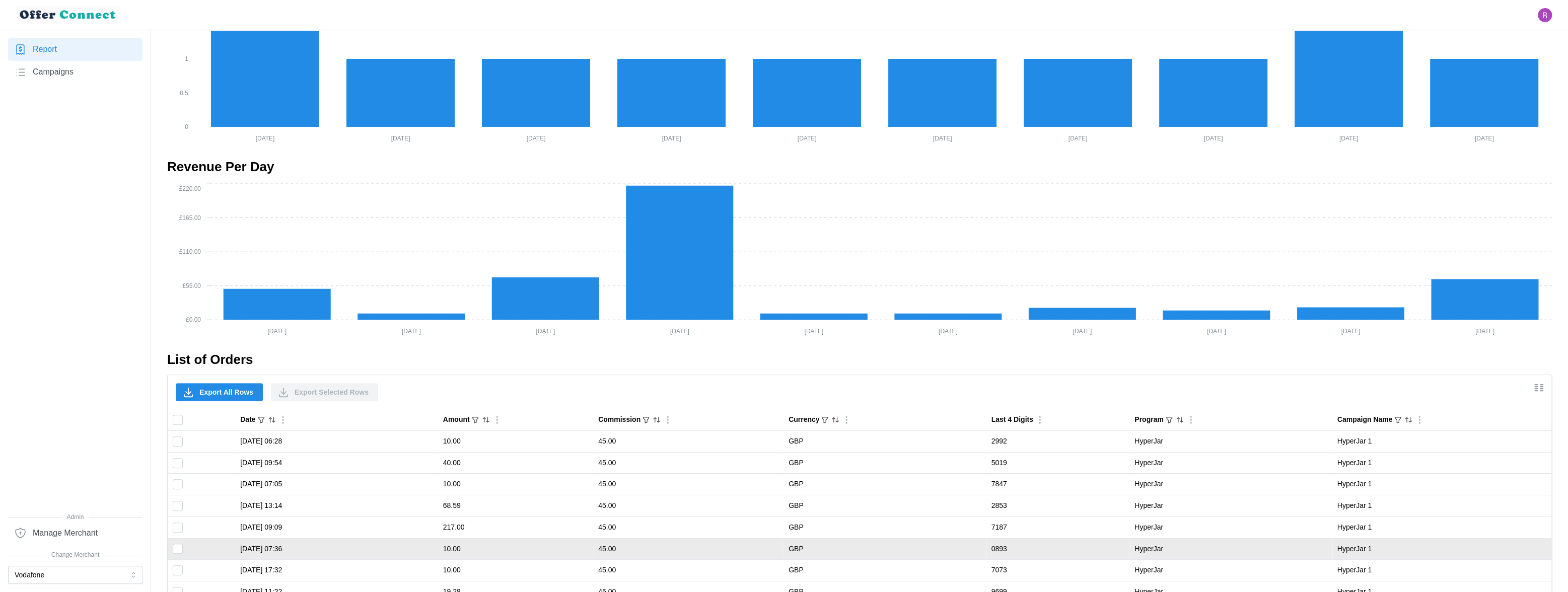
scroll to position [498, 0]
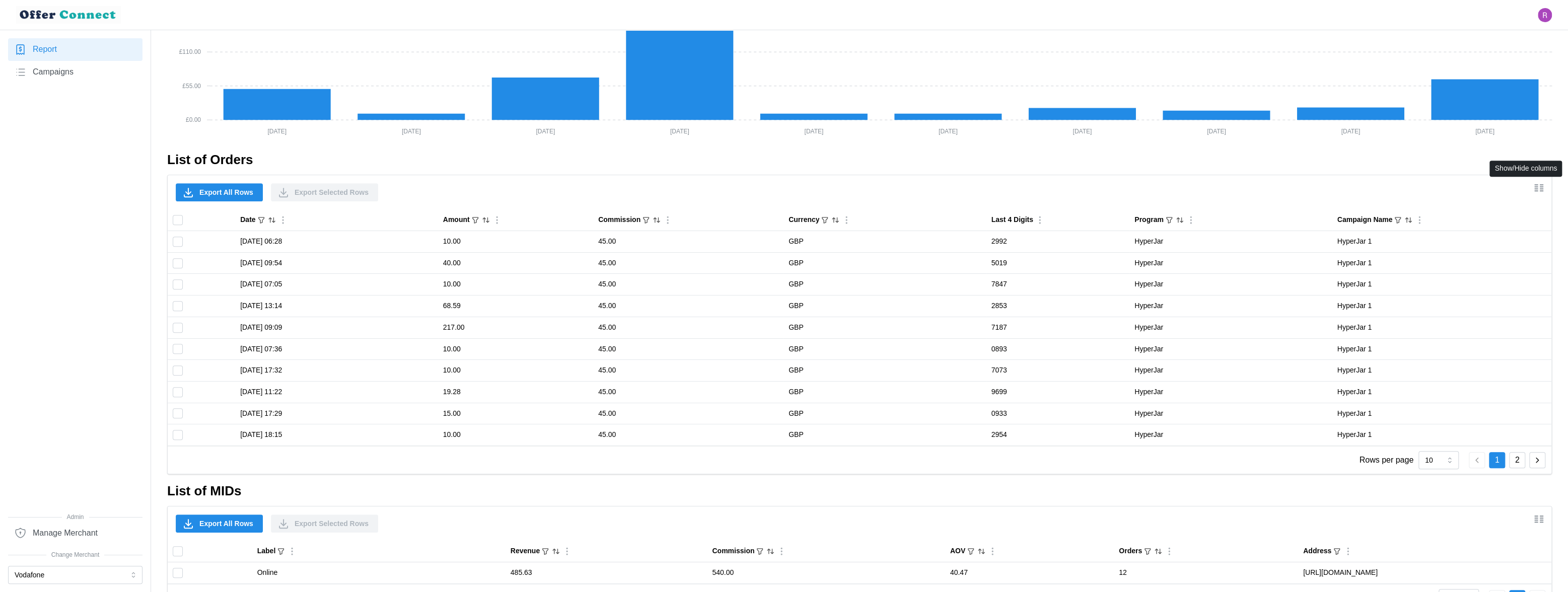
click at [602, 187] on icon "Show/Hide columns" at bounding box center [1539, 188] width 12 height 12
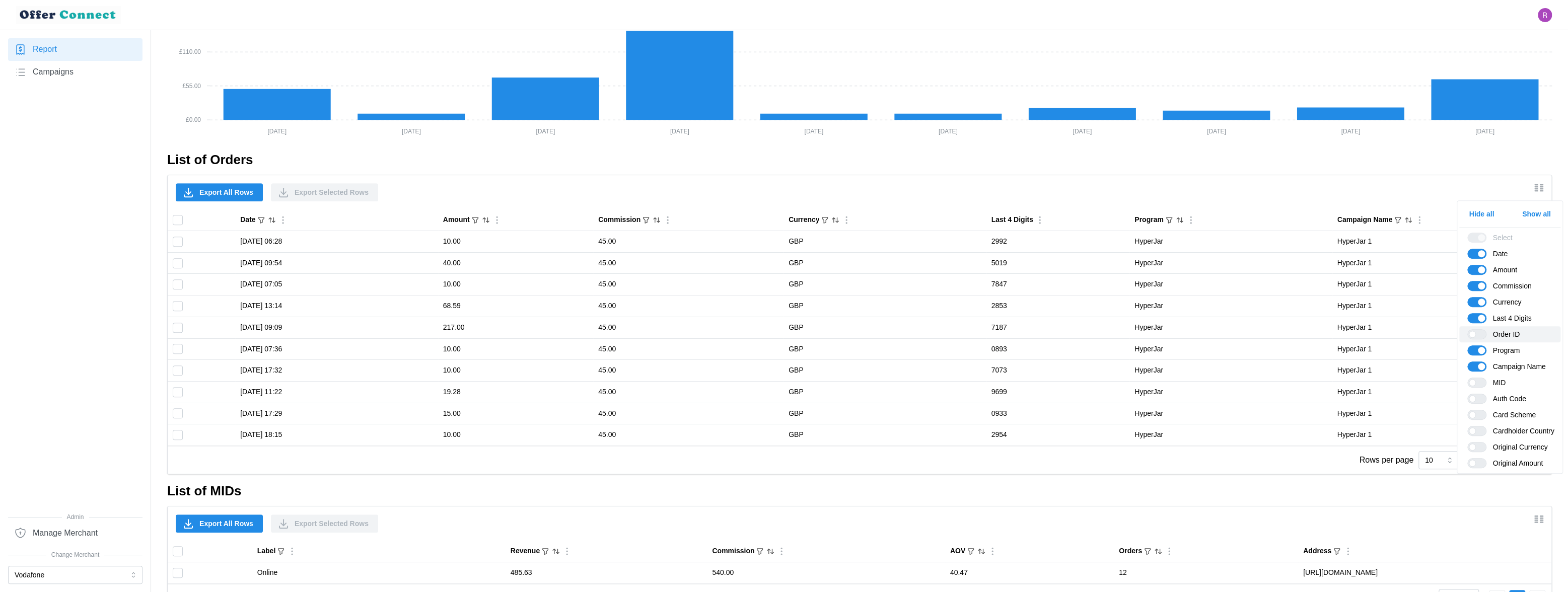
click at [602, 330] on span at bounding box center [1481, 334] width 12 height 9
click at [602, 330] on input "Order ID" at bounding box center [1467, 330] width 0 height 0
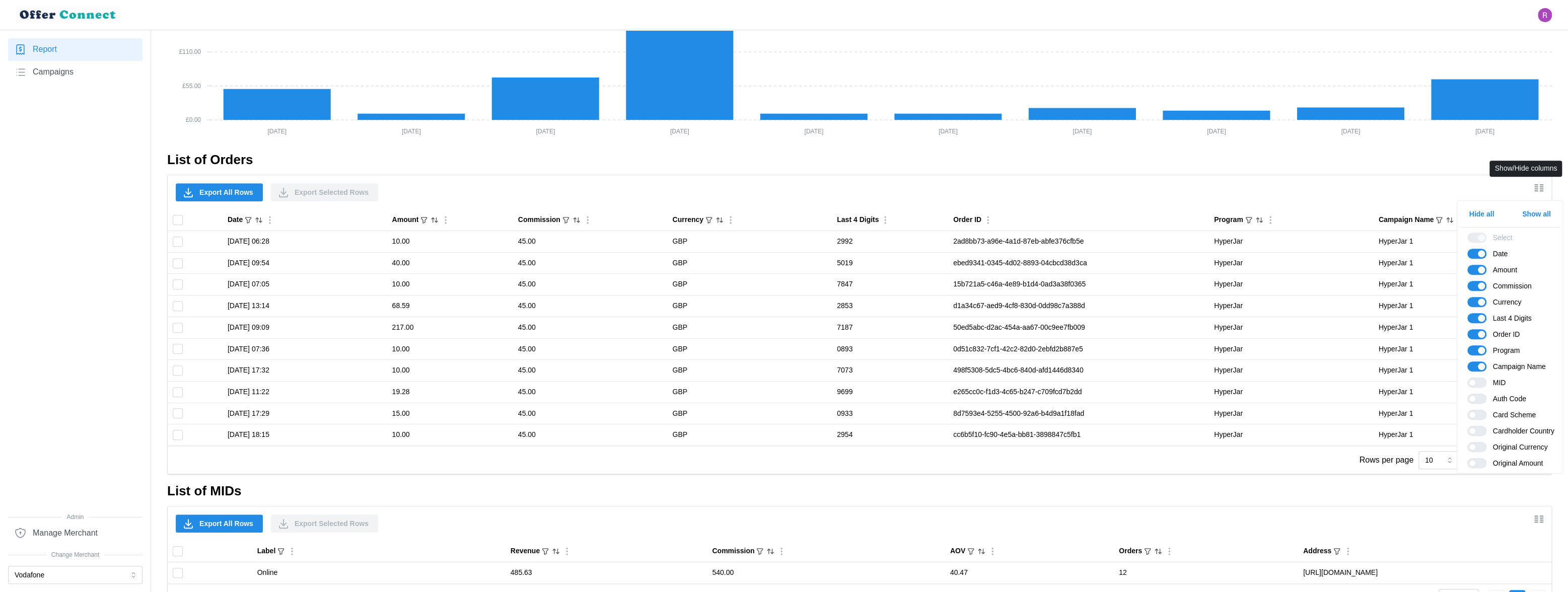
click at [602, 183] on icon "Show/Hide columns" at bounding box center [1539, 188] width 12 height 12
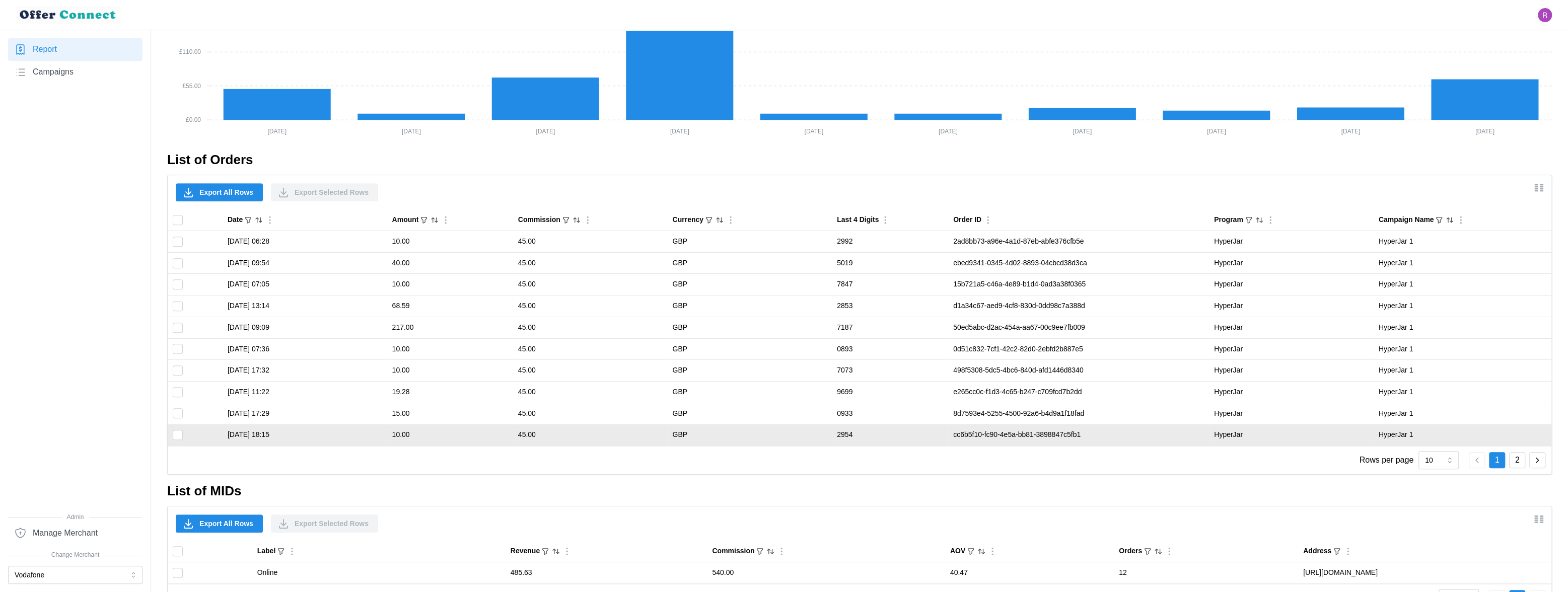
click at [602, 330] on td "cc6b5f10-fc90-4e5a-bb81-3898847c5fb1" at bounding box center [1078, 435] width 261 height 21
drag, startPoint x: 959, startPoint y: 431, endPoint x: 1057, endPoint y: 432, distance: 98.0
click at [602, 330] on td "cc6b5f10-fc90-4e5a-bb81-3898847c5fb1" at bounding box center [1078, 435] width 261 height 21
copy td "cc6b5f10-fc90-4e5a-bb81-3898847c5fb1"
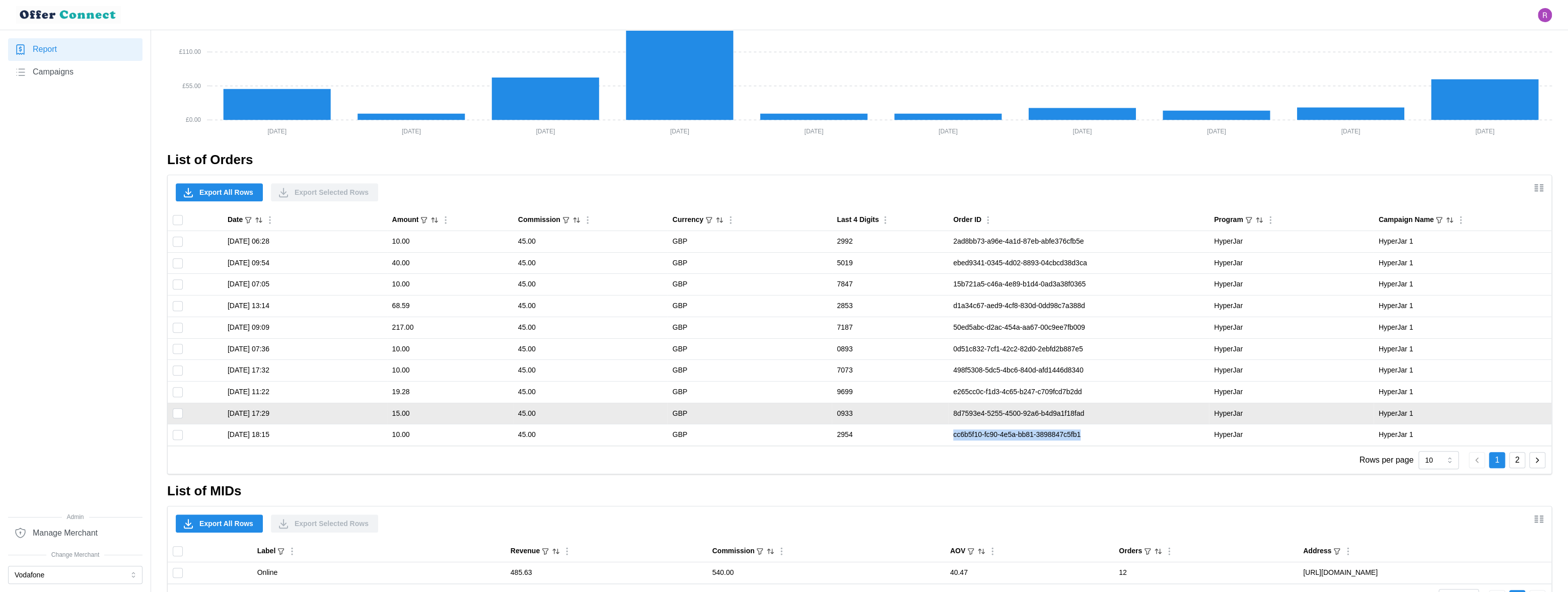
click at [602, 330] on td "8d7593e4-5255-4500-92a6-b4d9a1f18fad" at bounding box center [1078, 414] width 261 height 21
drag, startPoint x: 953, startPoint y: 411, endPoint x: 1045, endPoint y: 414, distance: 92.0
click at [602, 330] on td "8d7593e4-5255-4500-92a6-b4d9a1f18fad" at bounding box center [1078, 414] width 261 height 21
copy td "8d7593e4-5255-4500-92a6-b4d9a1f18fad"
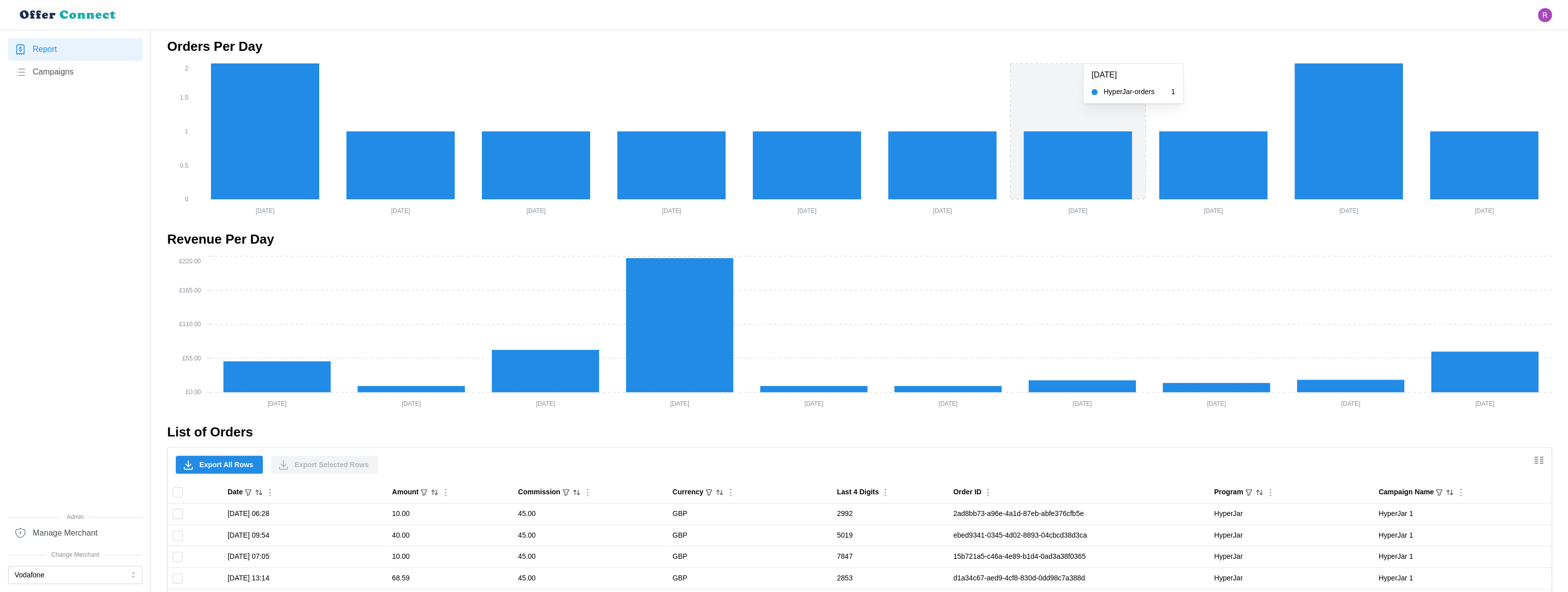
scroll to position [0, 0]
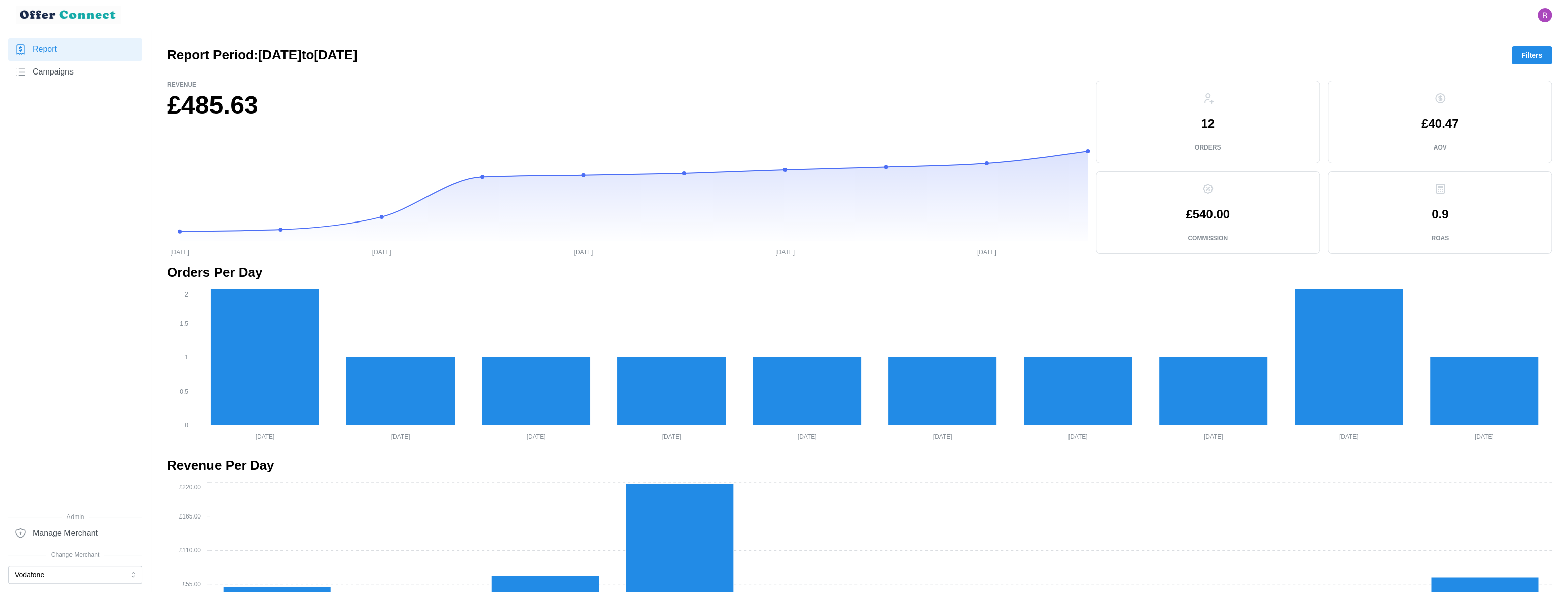
click at [602, 53] on span "Filters" at bounding box center [1532, 55] width 21 height 17
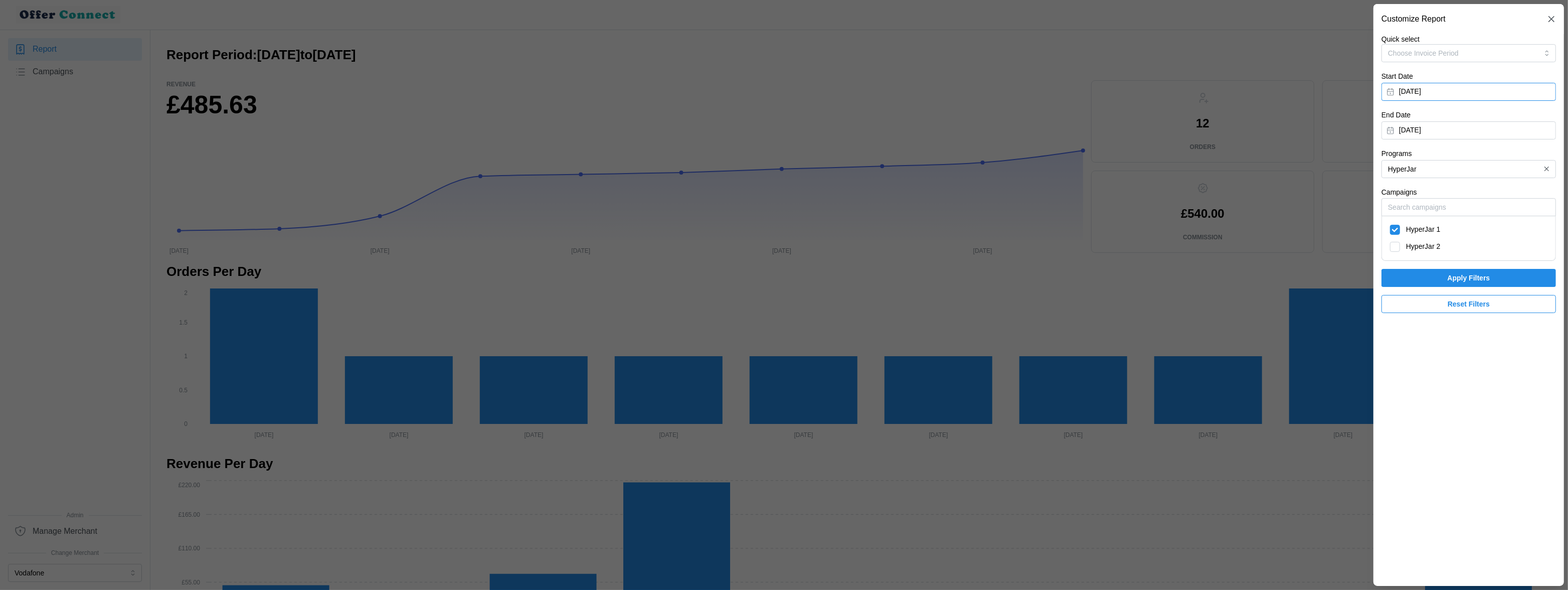
click at [600, 89] on button "[DATE]" at bounding box center [1469, 92] width 174 height 18
click at [600, 90] on button "[DATE]" at bounding box center [1469, 92] width 174 height 18
click at [600, 311] on span "Reset Filters" at bounding box center [1469, 303] width 42 height 17
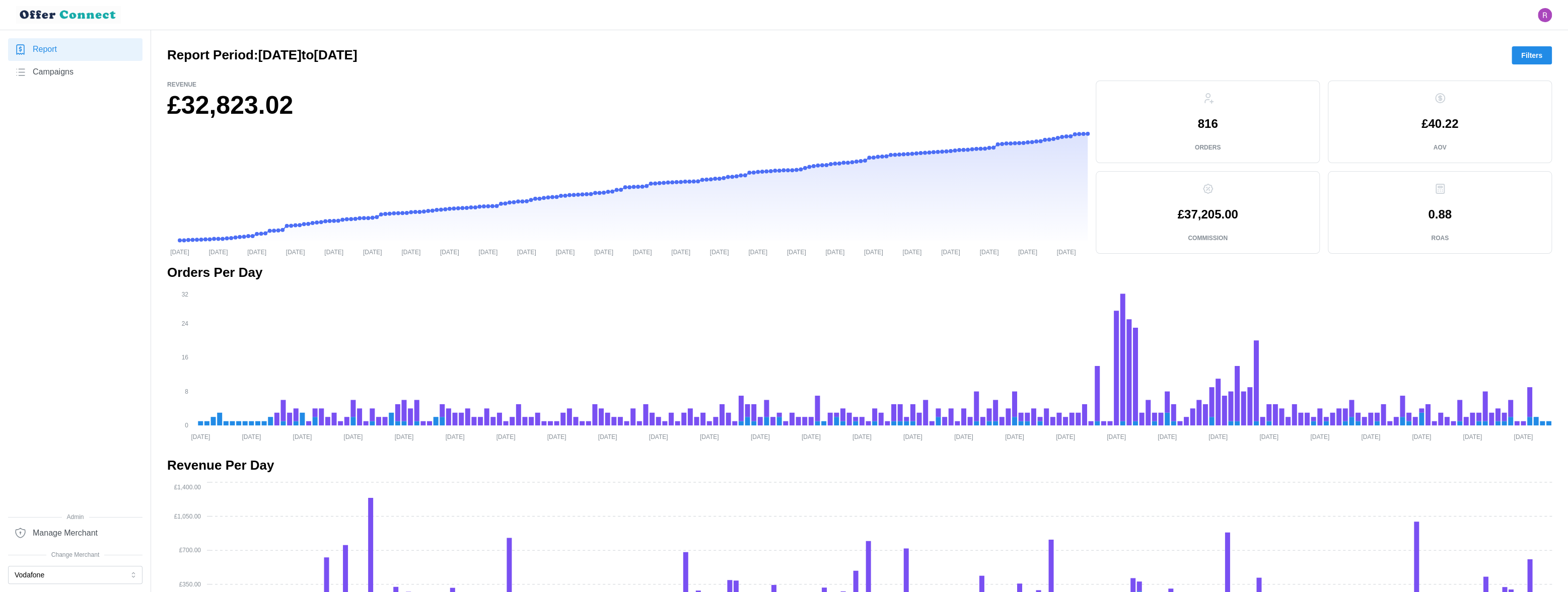
click at [602, 53] on span "Filters" at bounding box center [1532, 55] width 21 height 17
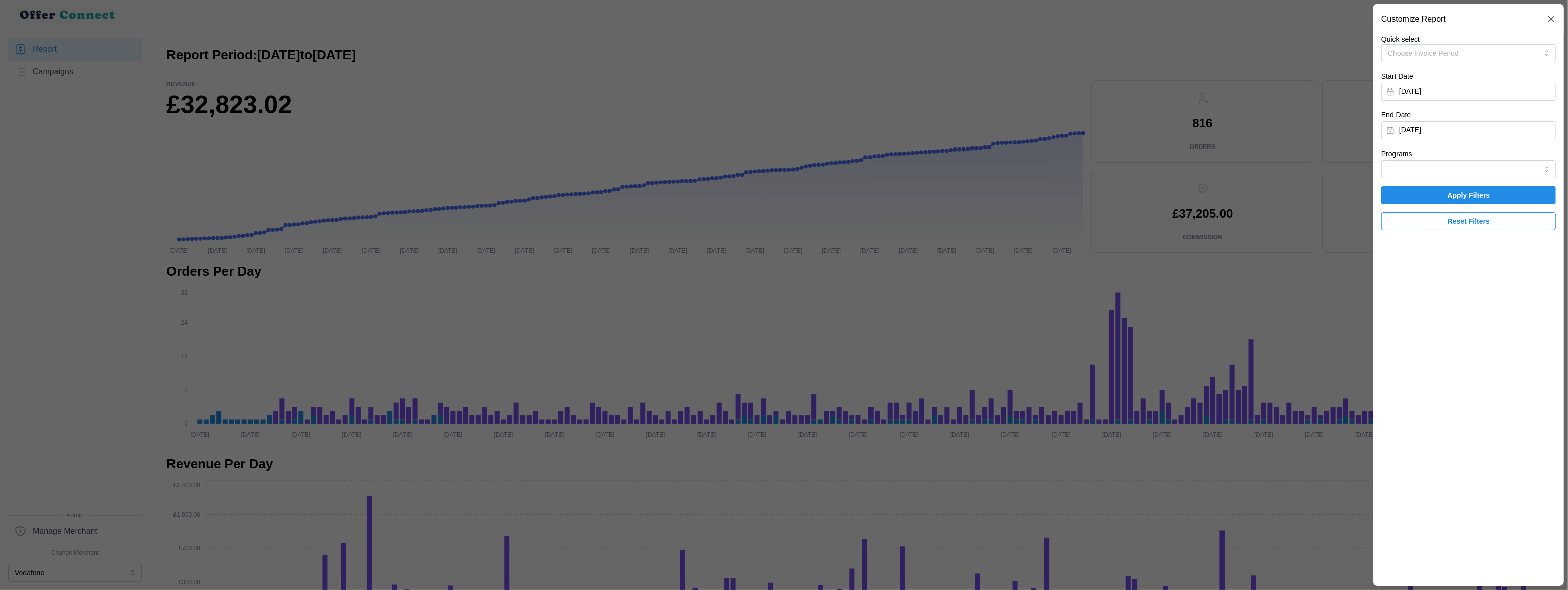
click at [600, 100] on div "Start Date [DATE] End Date [DATE]" at bounding box center [1469, 105] width 174 height 70
click at [600, 94] on button "[DATE]" at bounding box center [1469, 92] width 174 height 18
click at [600, 120] on icon "button" at bounding box center [1511, 120] width 8 height 8
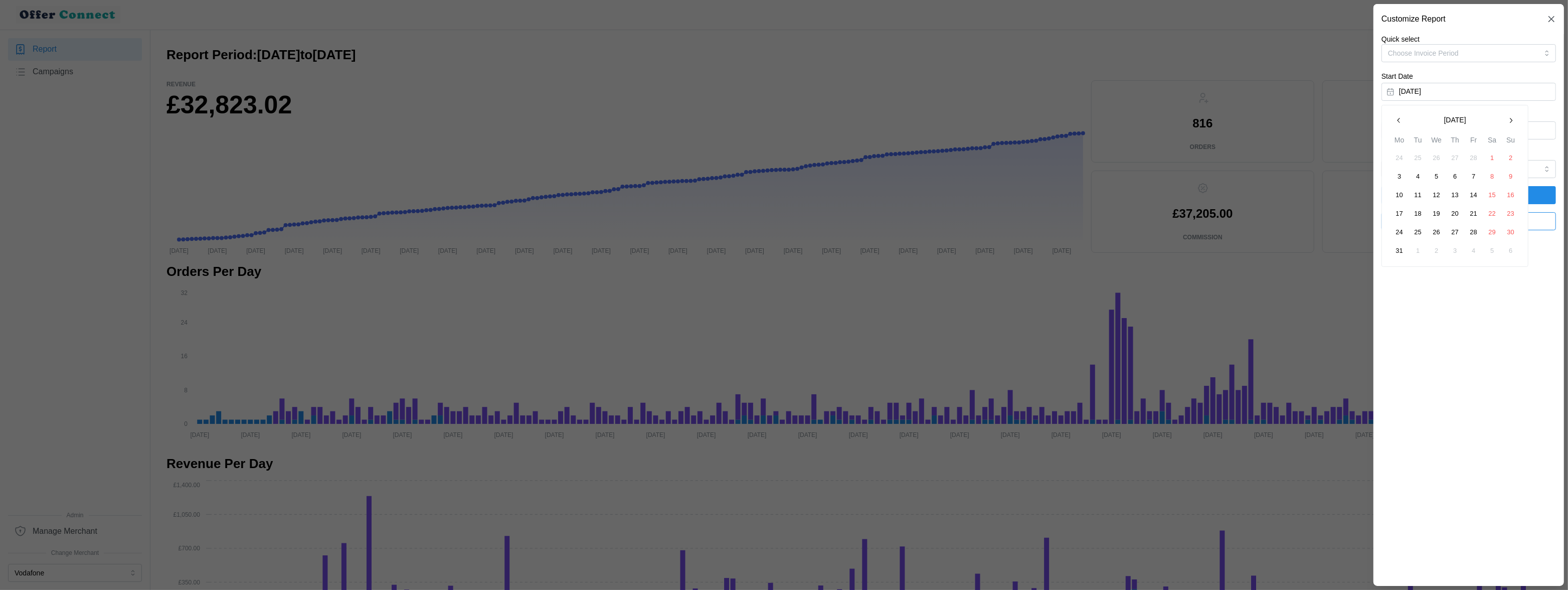
click at [600, 120] on icon "button" at bounding box center [1511, 120] width 8 height 8
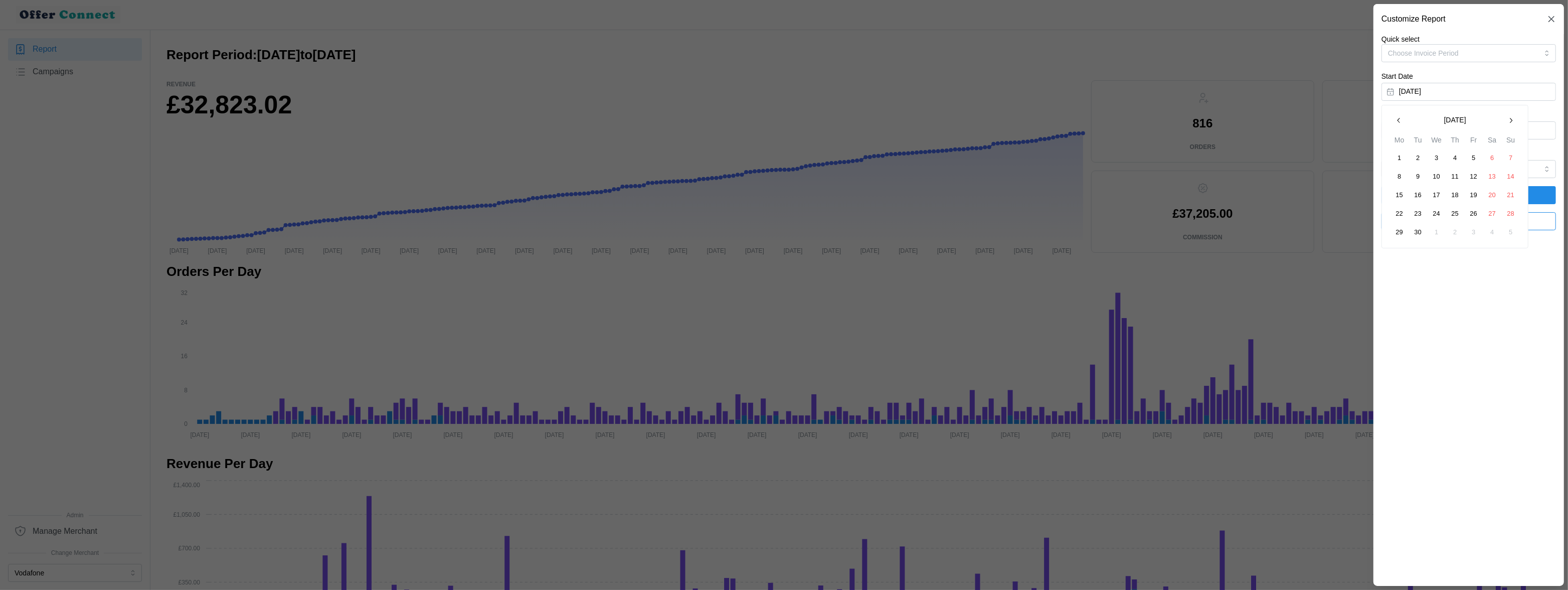
click at [600, 157] on button "1" at bounding box center [1399, 158] width 18 height 18
click at [600, 195] on span "Apply Filters" at bounding box center [1469, 195] width 156 height 17
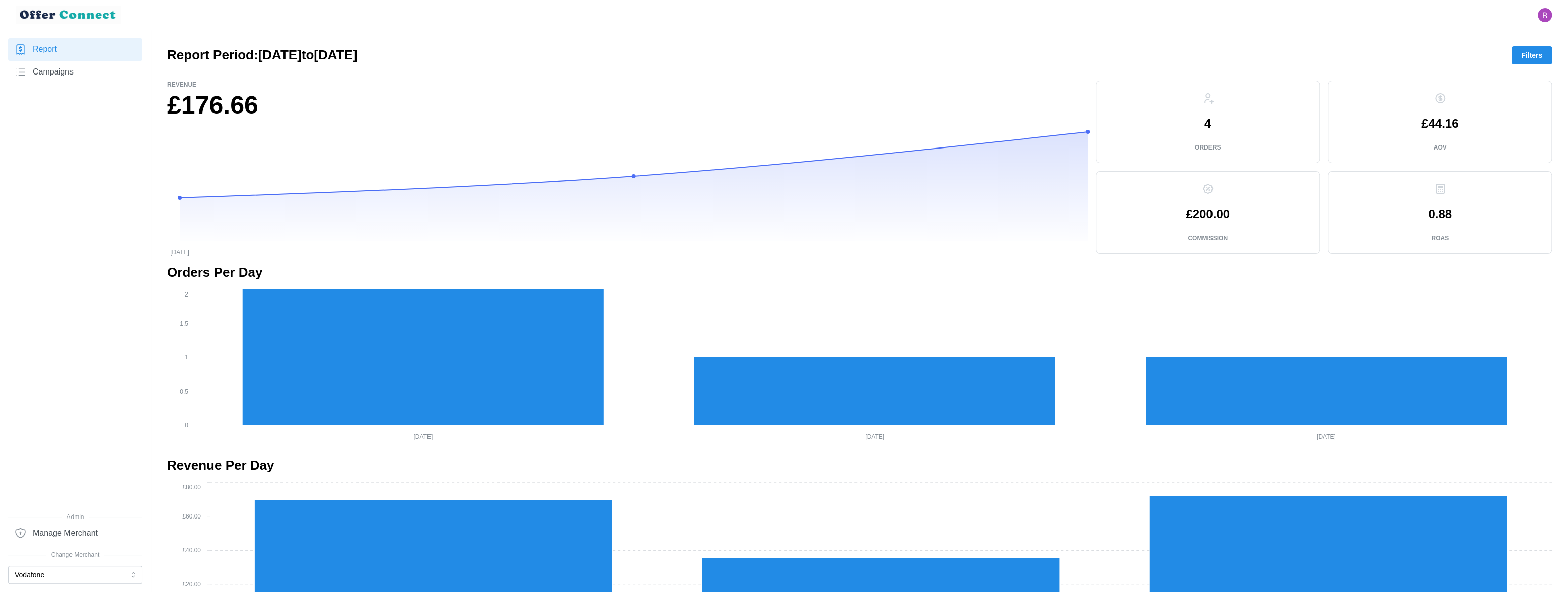
click at [602, 57] on span "Filters" at bounding box center [1532, 55] width 21 height 17
drag, startPoint x: 1203, startPoint y: 124, endPoint x: 1232, endPoint y: 127, distance: 29.2
click at [602, 127] on div "4 Orders" at bounding box center [1207, 122] width 207 height 65
click at [602, 209] on p "£200.00" at bounding box center [1207, 215] width 44 height 12
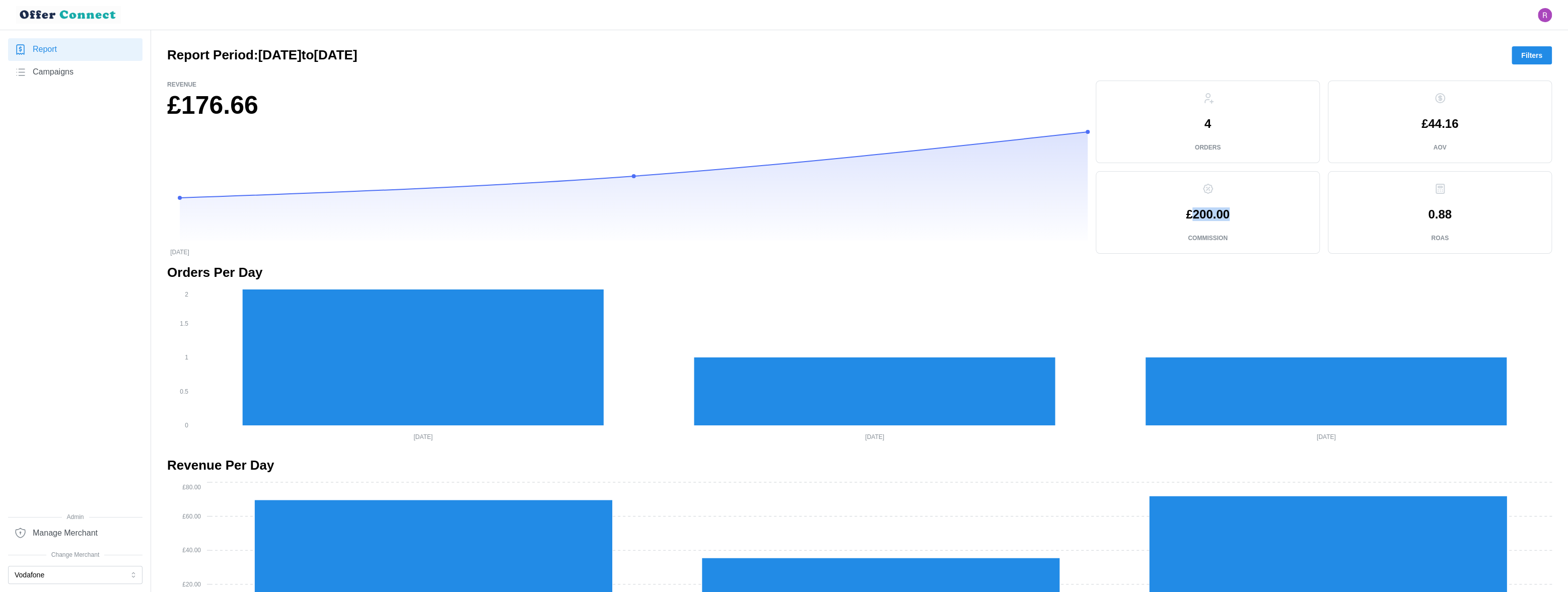
click at [602, 57] on button "Filters" at bounding box center [1532, 55] width 41 height 19
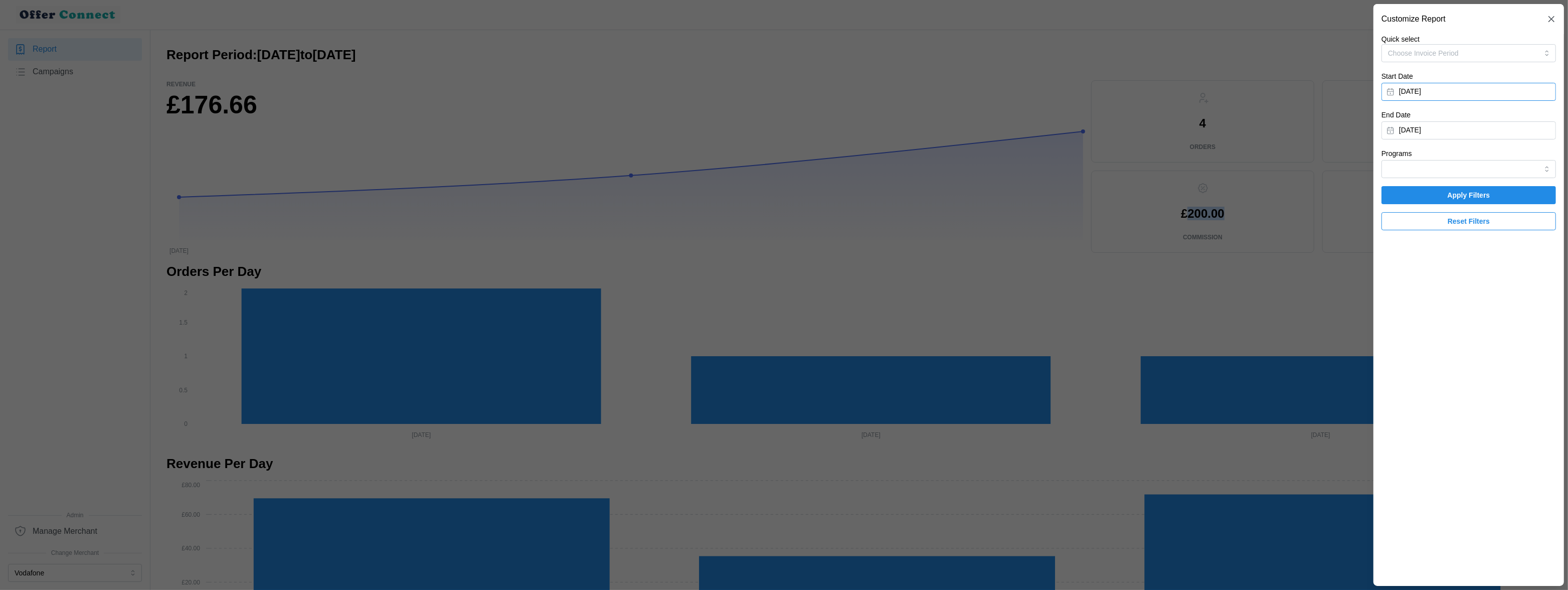
click at [600, 89] on button "[DATE]" at bounding box center [1469, 92] width 174 height 18
click at [600, 121] on button "button" at bounding box center [1399, 120] width 18 height 18
click at [600, 157] on button "1" at bounding box center [1474, 158] width 18 height 18
click at [600, 134] on button "[DATE]" at bounding box center [1469, 130] width 174 height 18
click at [600, 162] on button "button" at bounding box center [1399, 159] width 18 height 18
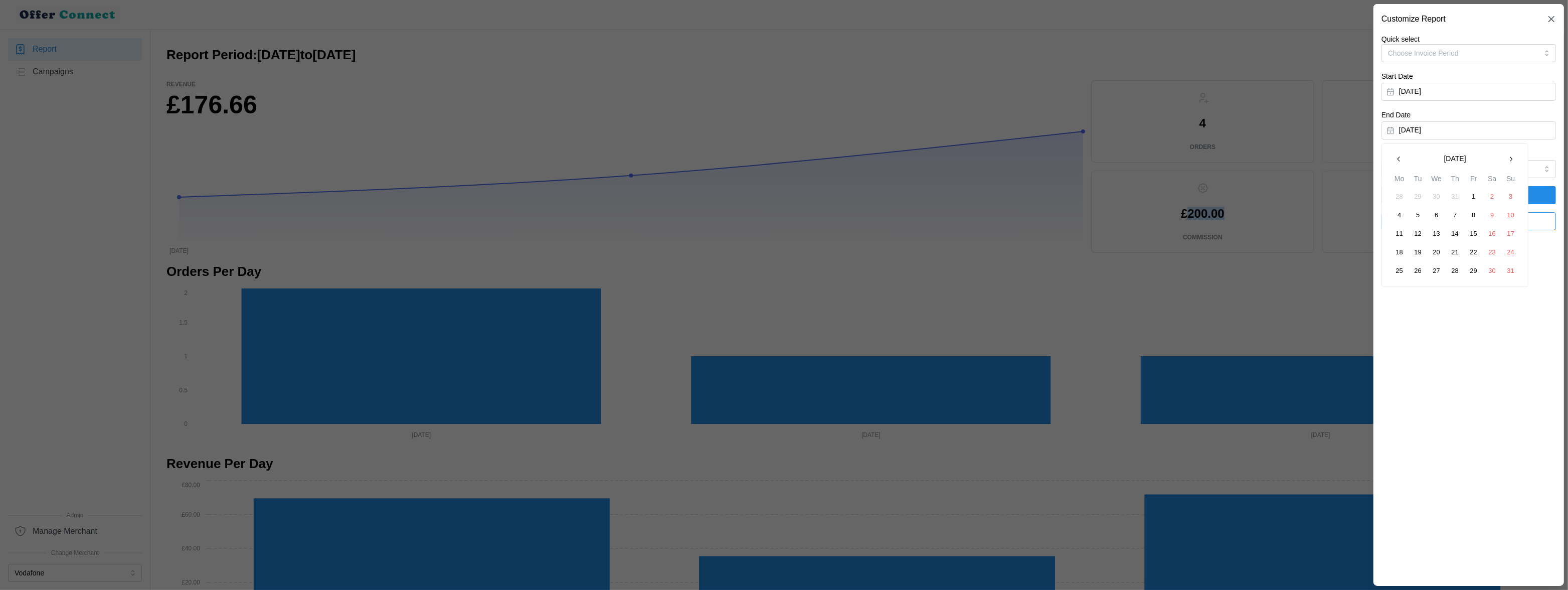
click at [600, 274] on button "31" at bounding box center [1511, 270] width 18 height 18
drag, startPoint x: 1491, startPoint y: 197, endPoint x: 1488, endPoint y: 232, distance: 35.1
click at [600, 197] on span "Apply Filters" at bounding box center [1469, 195] width 156 height 17
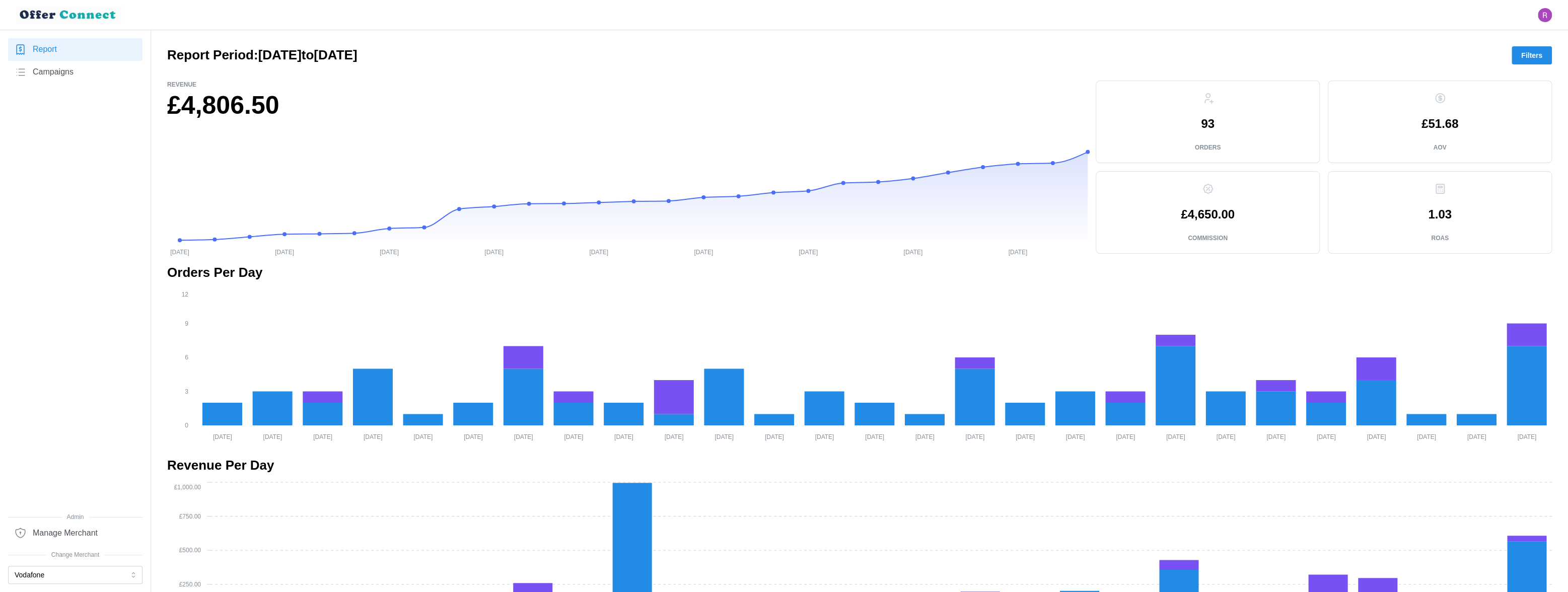
click at [602, 119] on p "93" at bounding box center [1206, 124] width 13 height 12
click at [602, 215] on p "£4,650.00" at bounding box center [1207, 215] width 54 height 12
click at [58, 55] on link "Report" at bounding box center [75, 49] width 134 height 23
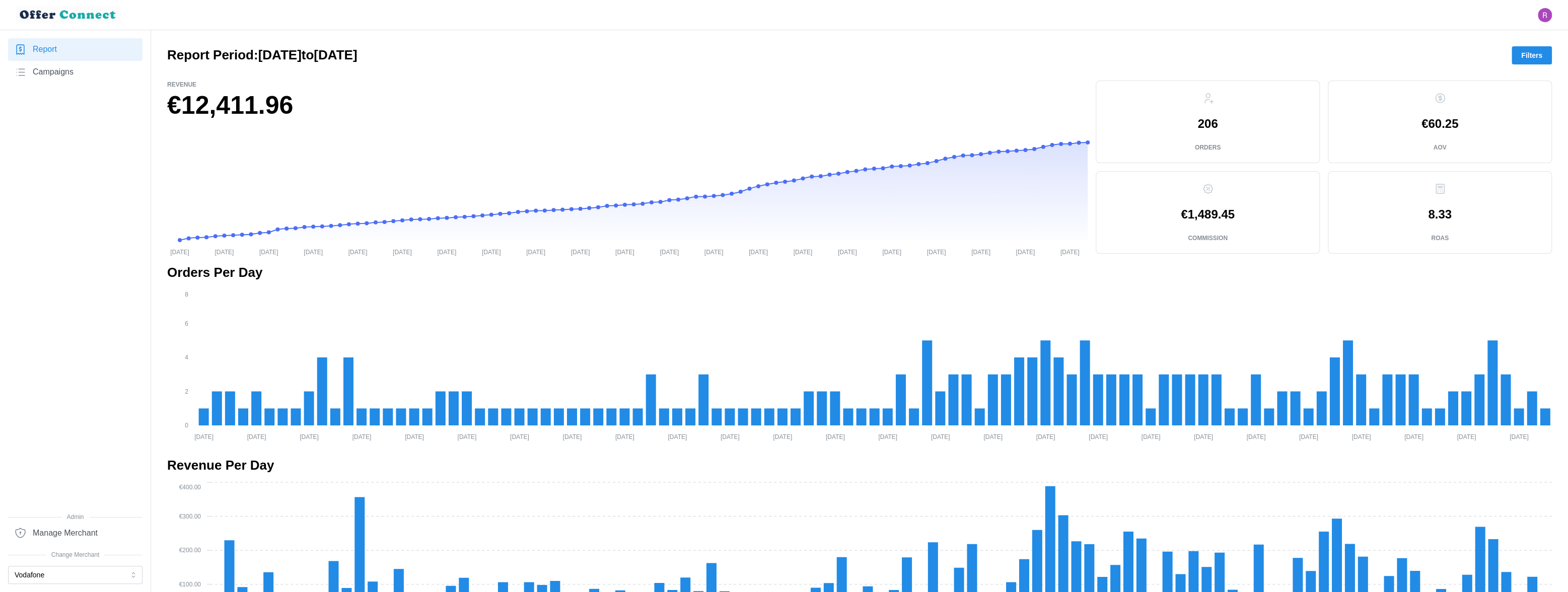
click at [73, 52] on link "Report" at bounding box center [75, 49] width 134 height 23
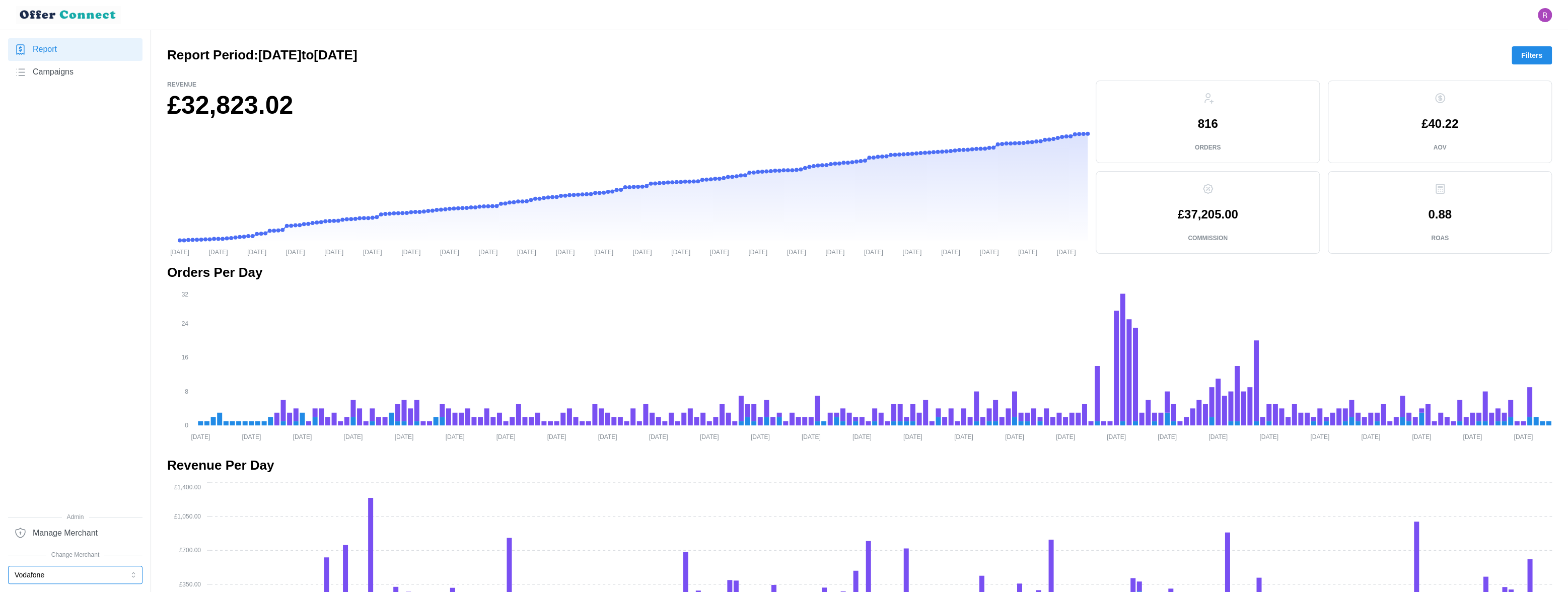
click at [80, 579] on button "Vodafone" at bounding box center [75, 574] width 134 height 19
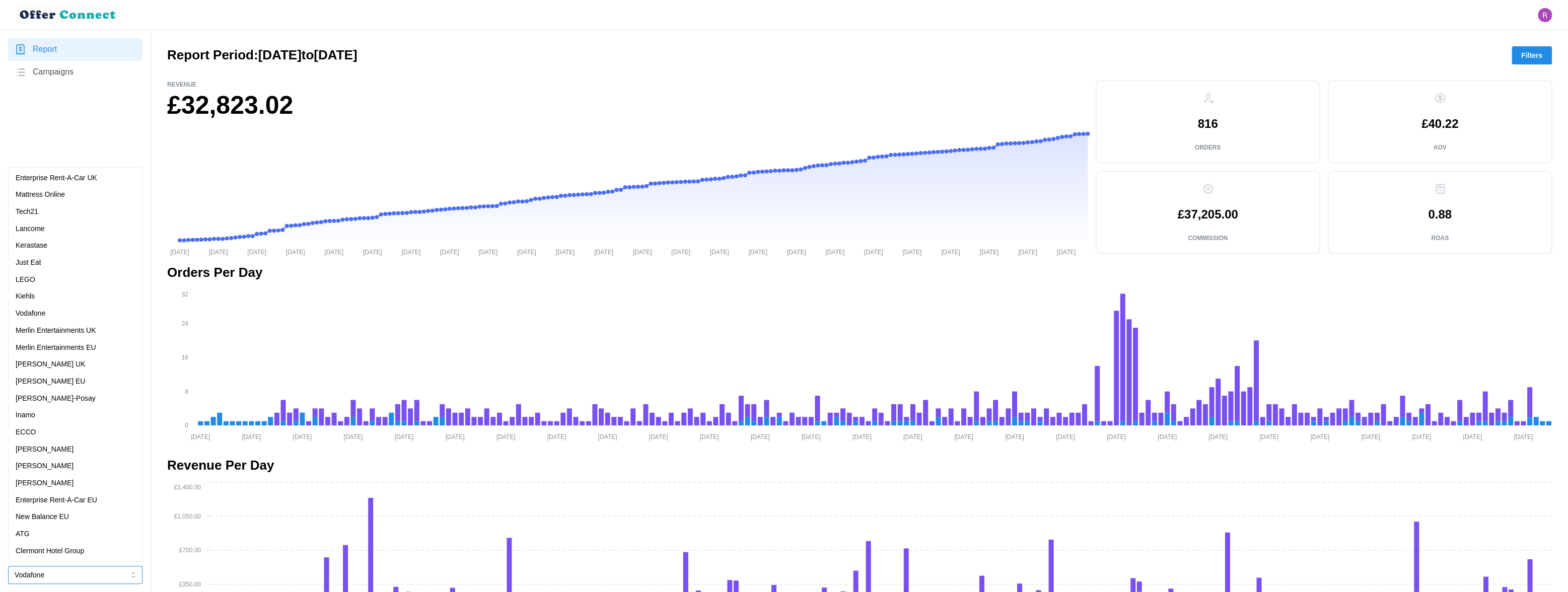
click at [86, 348] on p "Merlin Entertainments EU" at bounding box center [56, 347] width 80 height 11
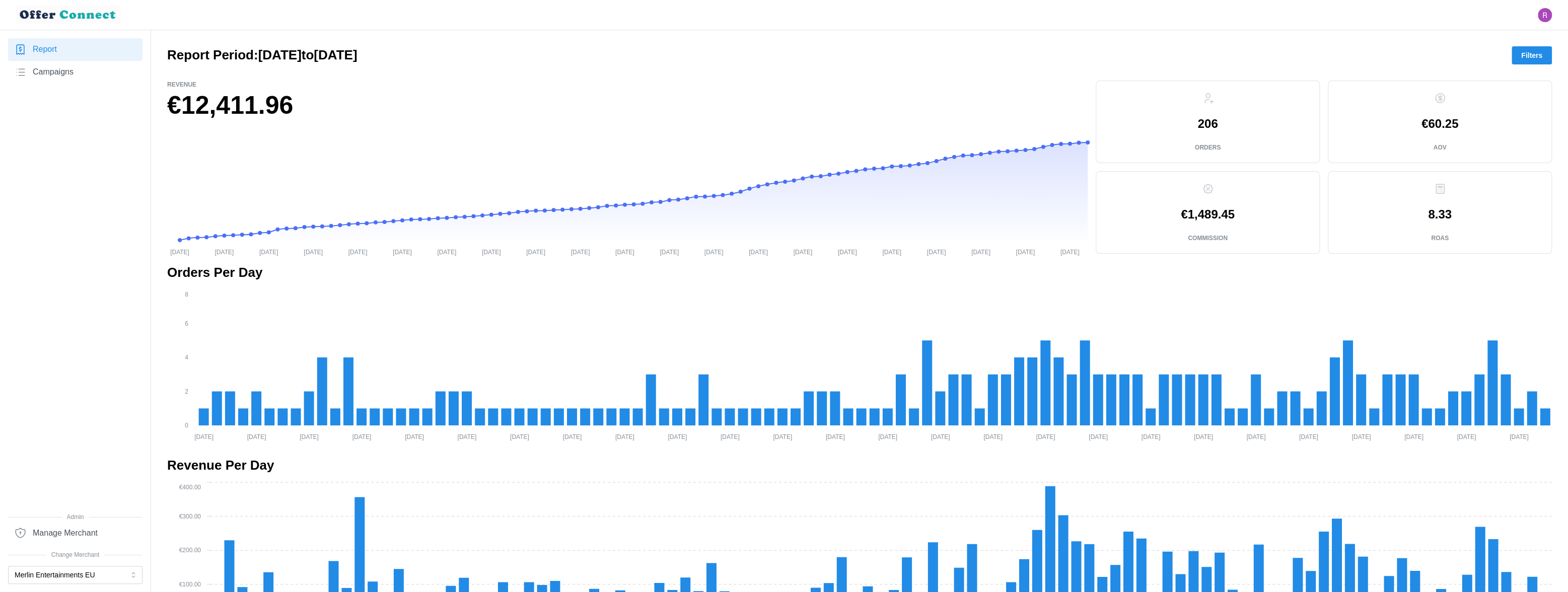
click at [72, 66] on span "Campaigns" at bounding box center [53, 72] width 41 height 12
click at [96, 574] on button "Merlin Entertainments EU" at bounding box center [75, 574] width 134 height 19
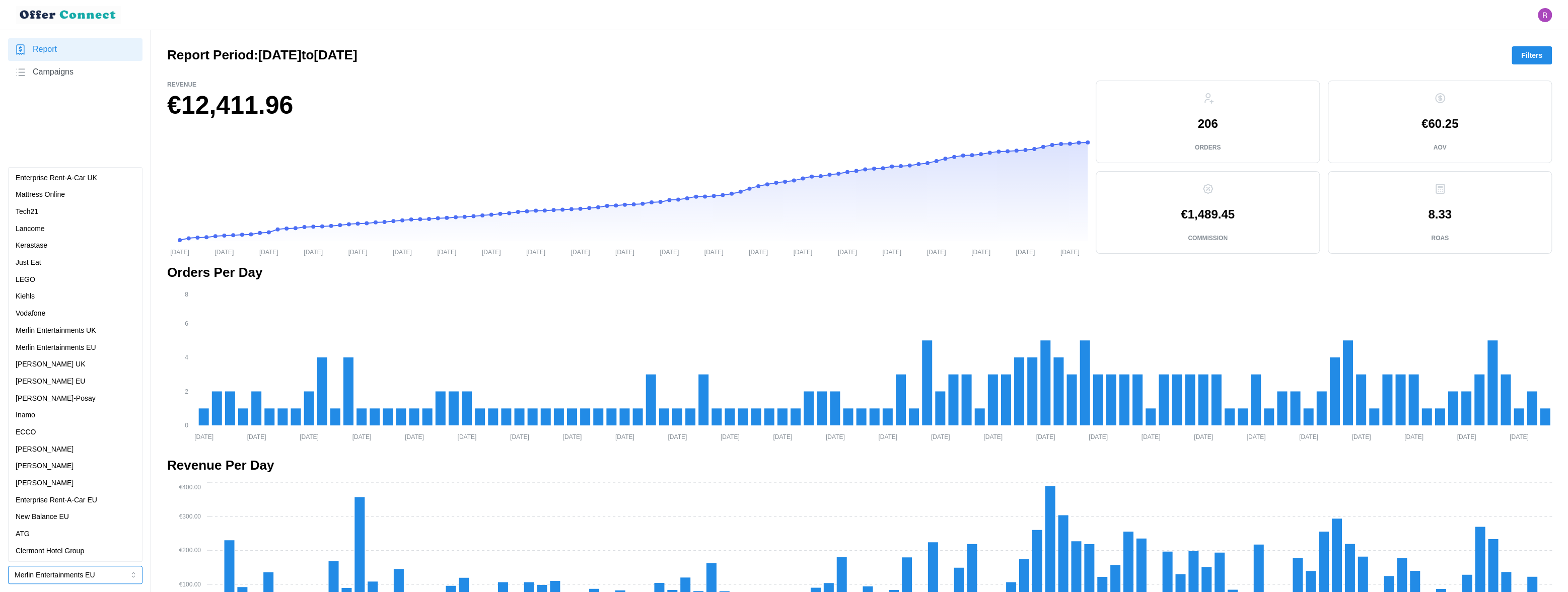
click at [71, 310] on div "Vodafone" at bounding box center [75, 314] width 119 height 11
